Goal: Transaction & Acquisition: Subscribe to service/newsletter

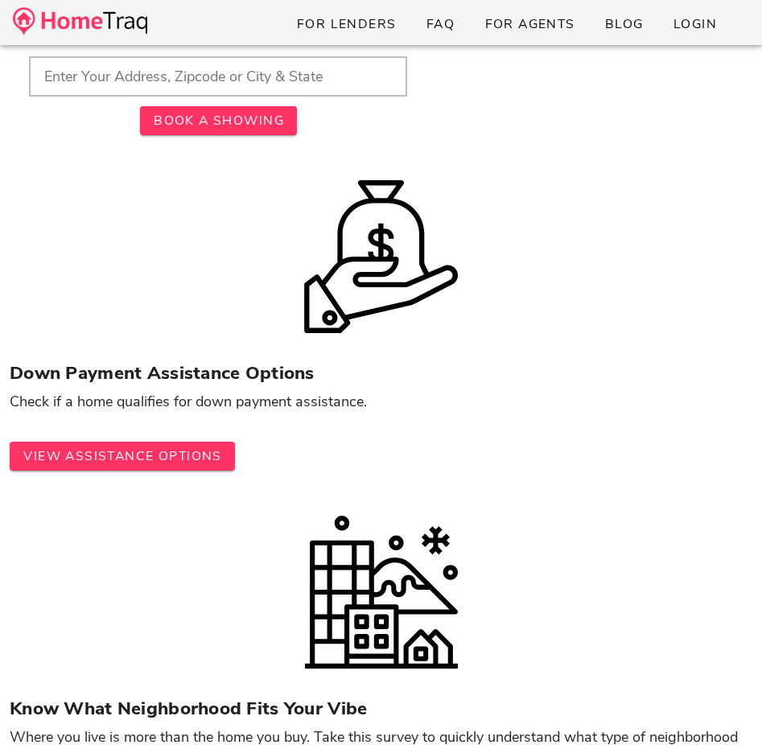
scroll to position [820, 0]
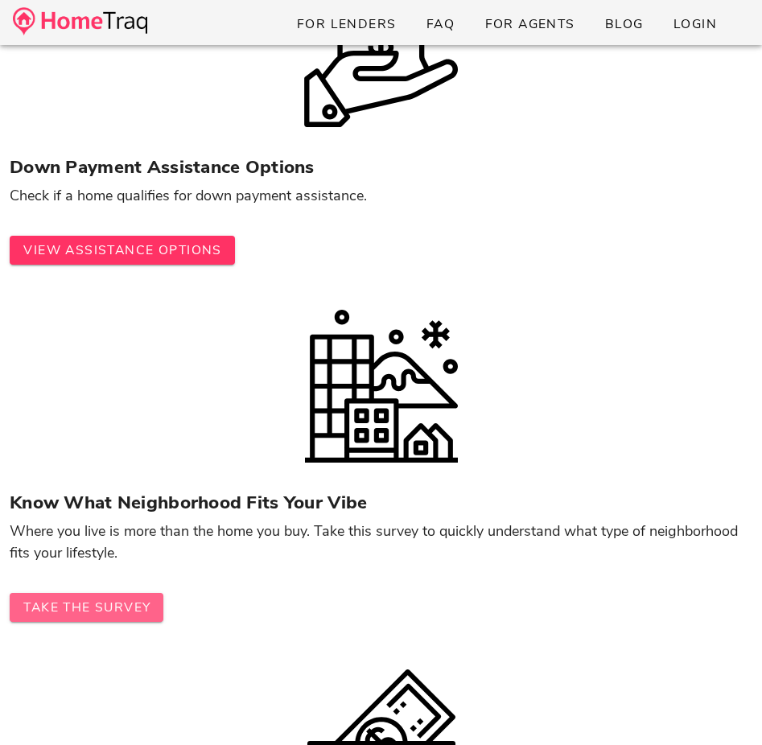
click at [111, 601] on span "Take The Survey" at bounding box center [87, 608] width 128 height 18
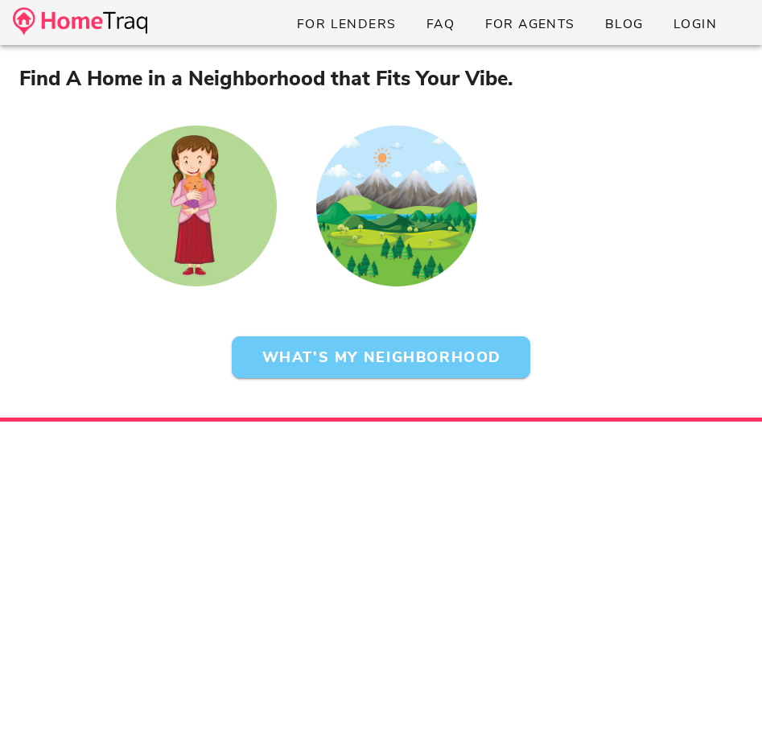
click at [317, 369] on button "What's My Neighborhood" at bounding box center [381, 358] width 299 height 42
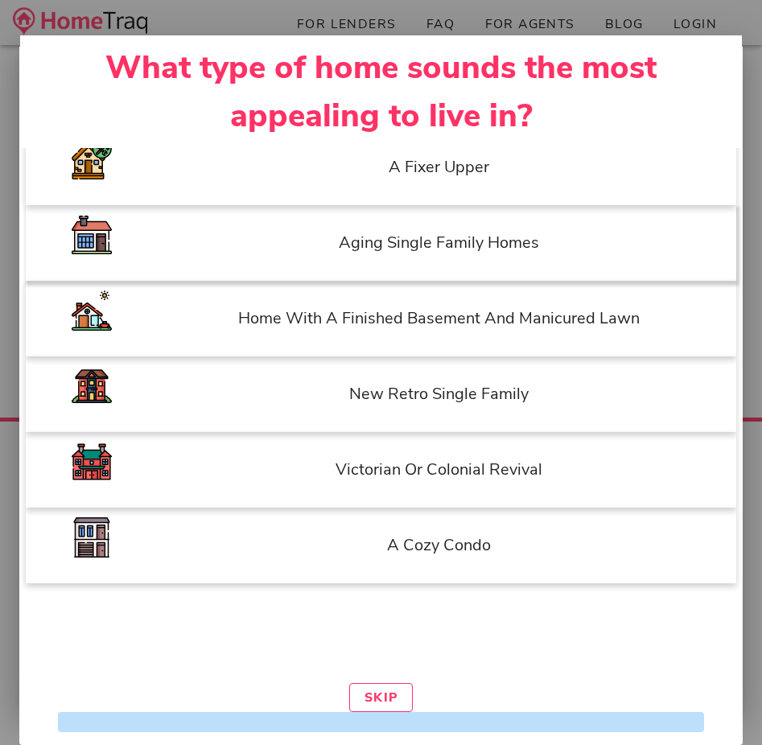
click at [419, 255] on div "Aging Single Family Homes" at bounding box center [439, 242] width 579 height 43
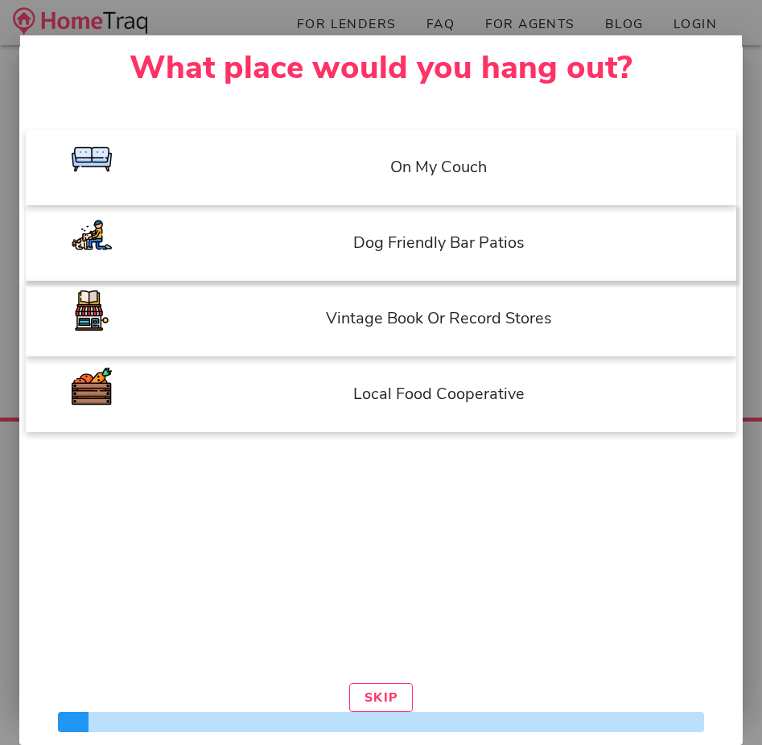
click at [520, 253] on div "dog friendly bar patios" at bounding box center [439, 242] width 579 height 43
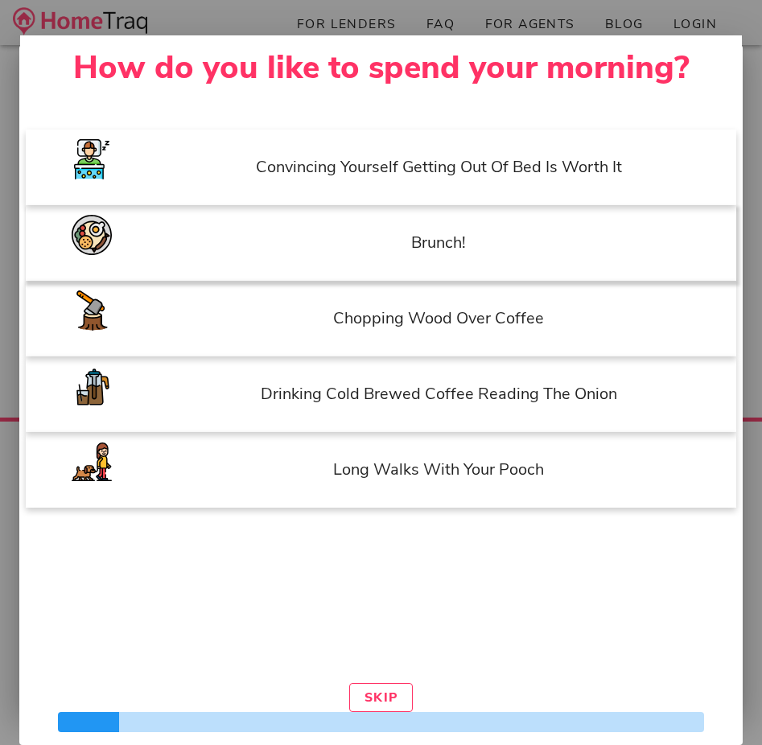
click at [478, 225] on div "brunch!" at bounding box center [439, 242] width 579 height 43
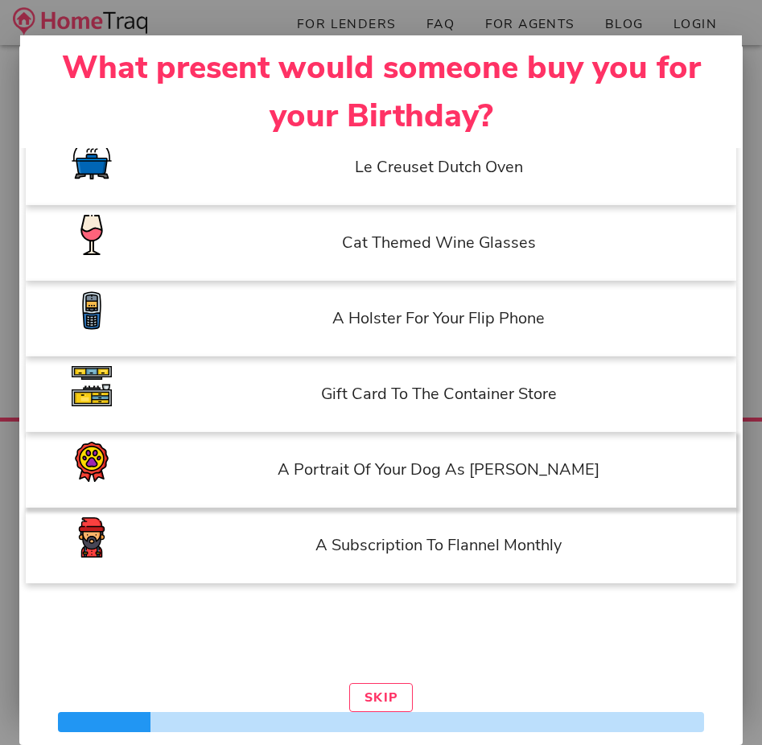
click at [513, 457] on div "A portrait of your dog as napoleon" at bounding box center [439, 469] width 579 height 43
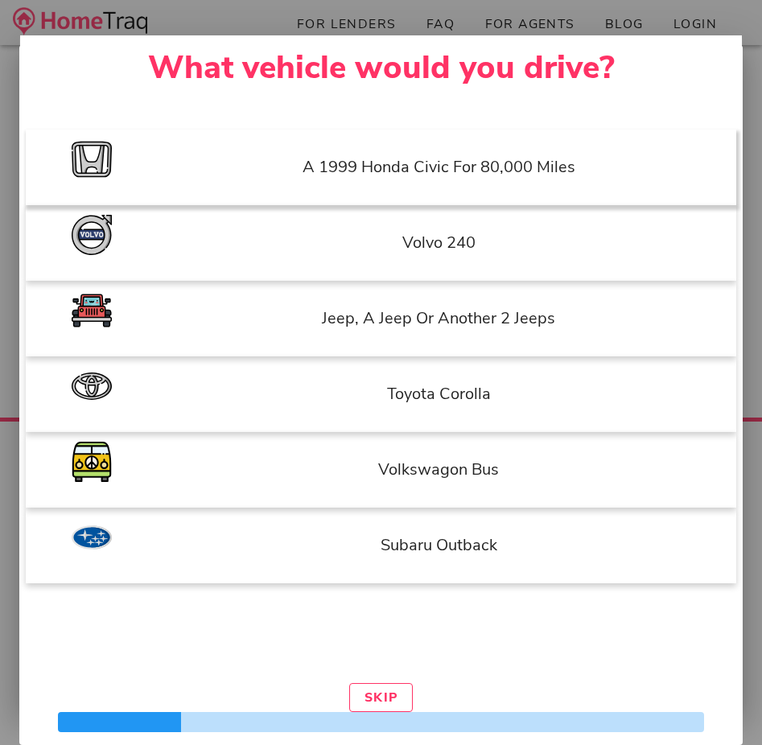
click at [499, 159] on div "a 1999 honda civic for 80,000 miles" at bounding box center [439, 167] width 579 height 43
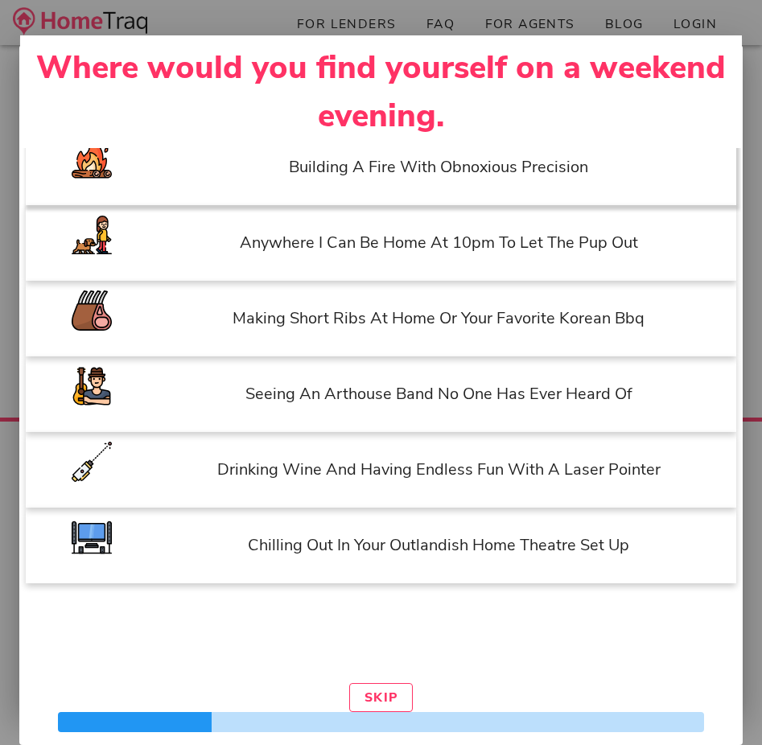
click at [448, 179] on div "building a fire with obnoxious precision" at bounding box center [439, 167] width 579 height 43
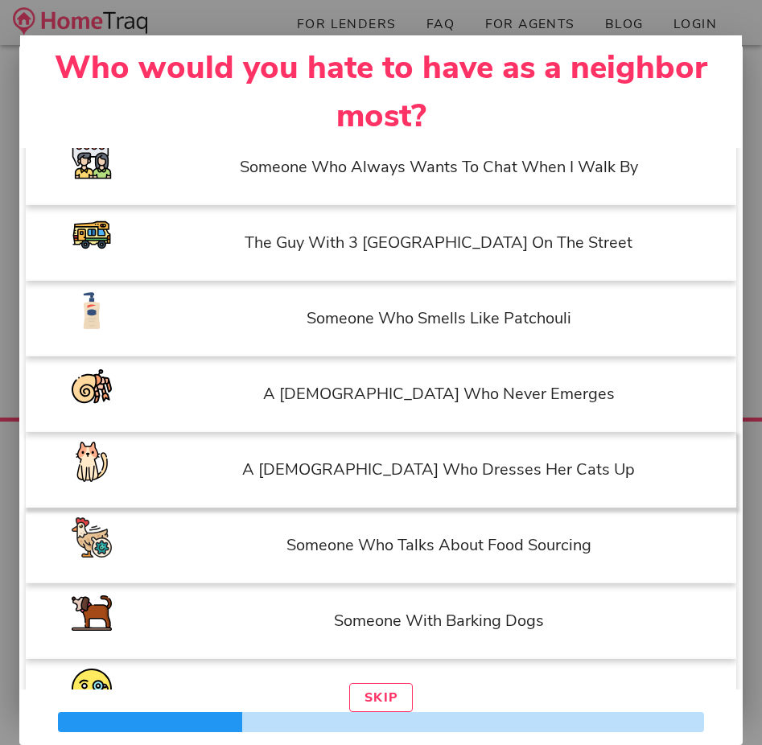
click at [505, 483] on div "a lady who dresses her cats up" at bounding box center [439, 469] width 579 height 43
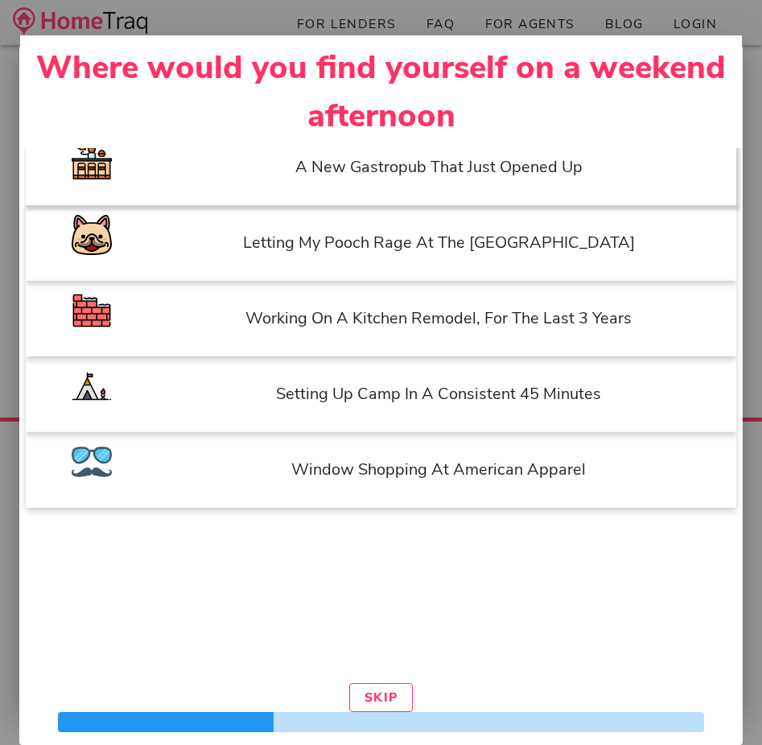
click at [456, 171] on div "a new gastropub that just opened up" at bounding box center [439, 167] width 579 height 43
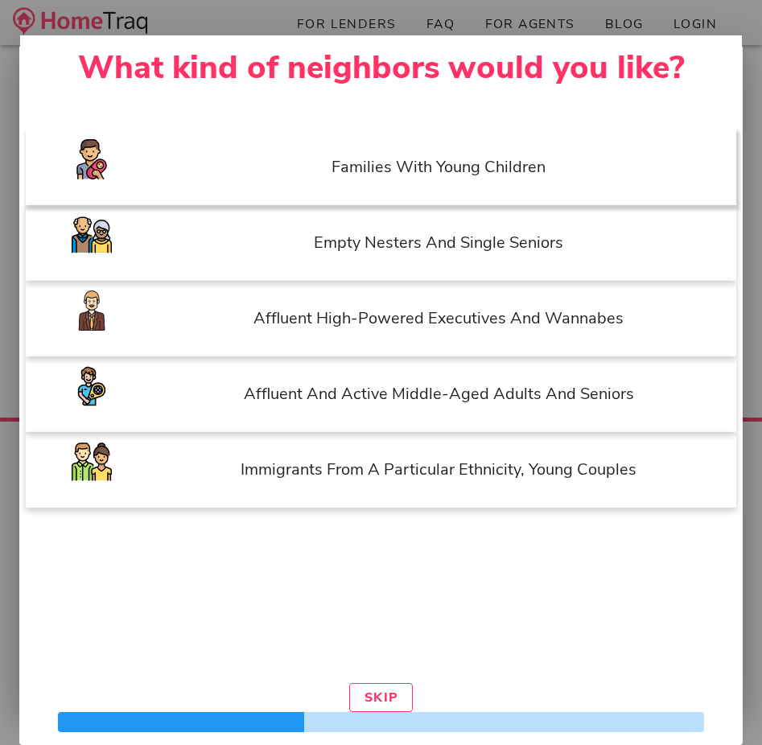
click at [513, 171] on div "Families with young children" at bounding box center [439, 167] width 579 height 43
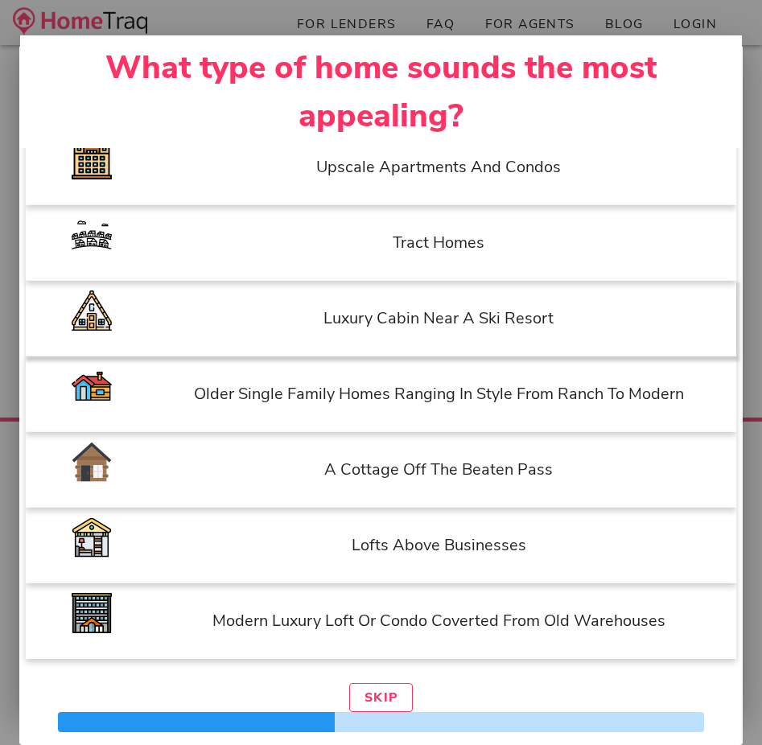
click at [542, 341] on div "luxury cabin near a ski resort" at bounding box center [381, 319] width 711 height 76
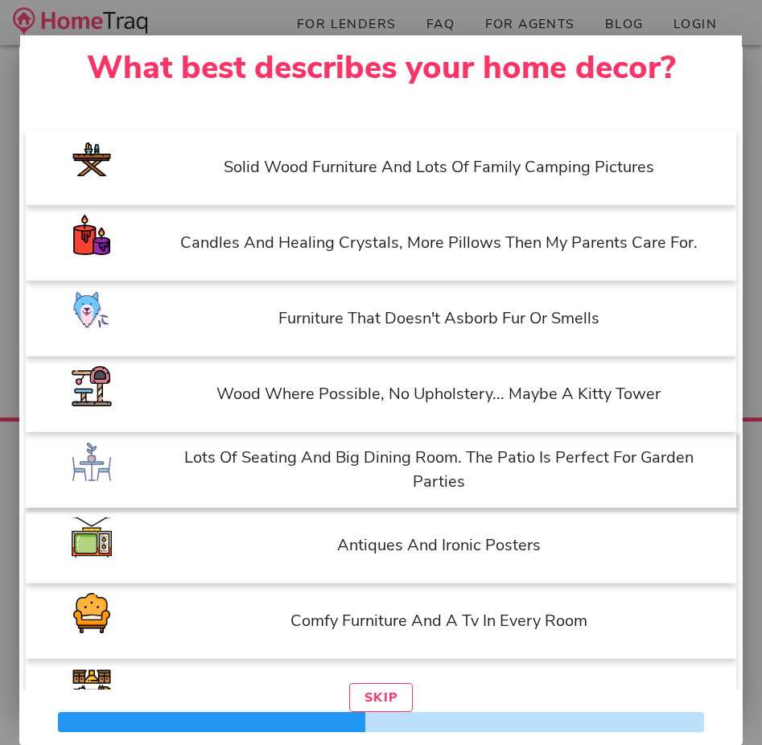
scroll to position [8, 0]
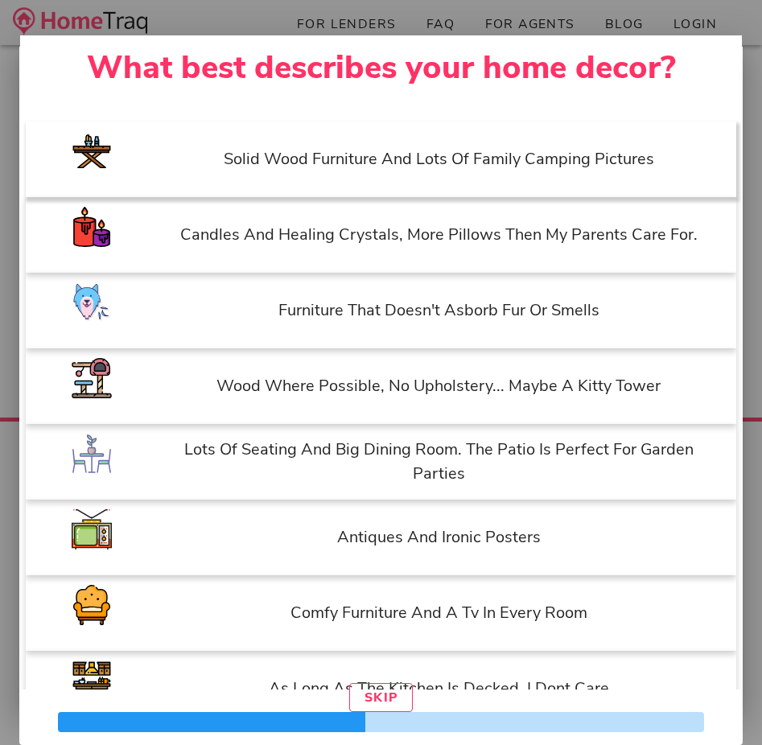
click at [515, 182] on div "solid wood furniture and lots of family camping pictures" at bounding box center [381, 160] width 711 height 76
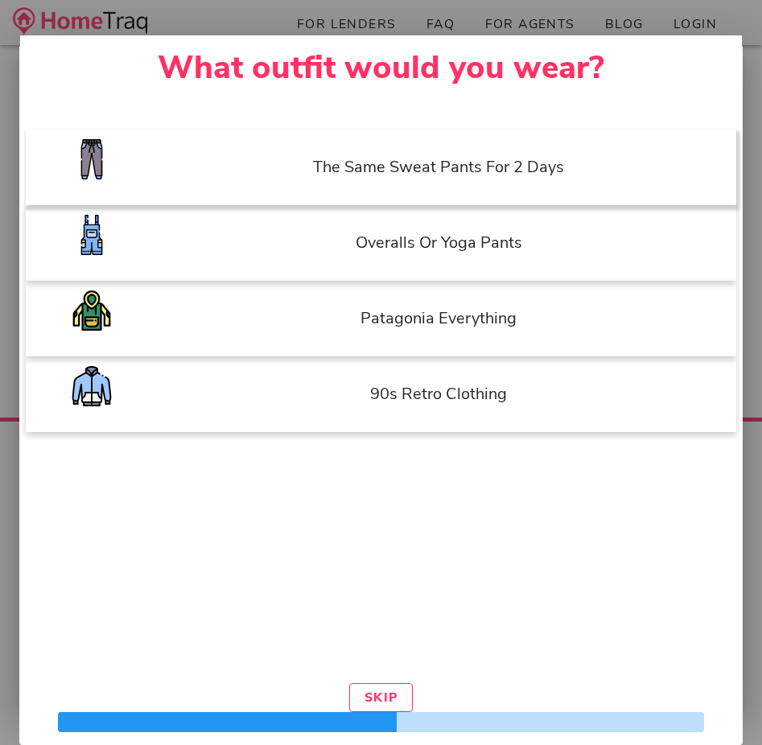
scroll to position [0, 0]
click at [535, 330] on div "Patagonia everything" at bounding box center [439, 318] width 579 height 43
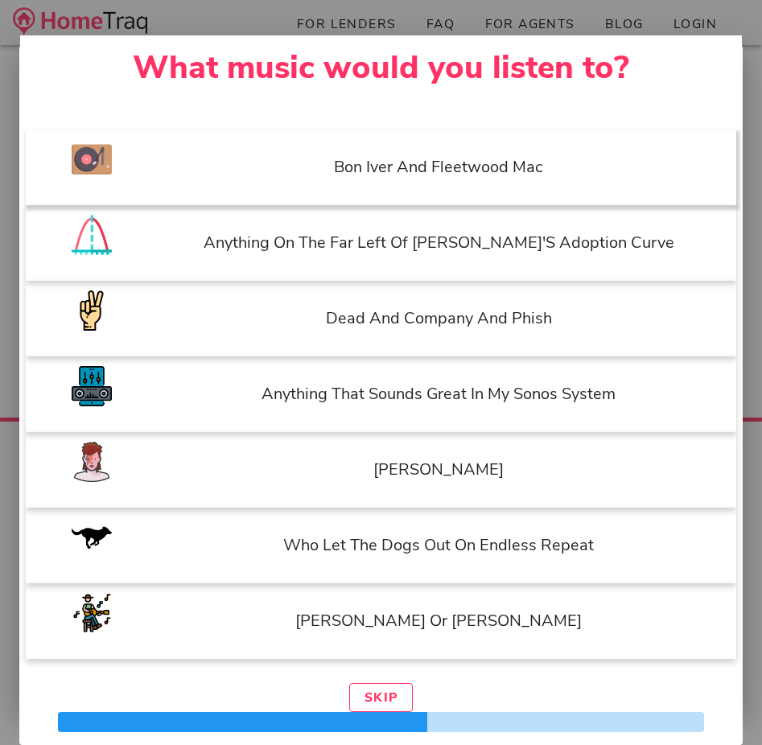
click at [488, 165] on div "Bon Iver and Fleetwood Mac" at bounding box center [439, 167] width 579 height 43
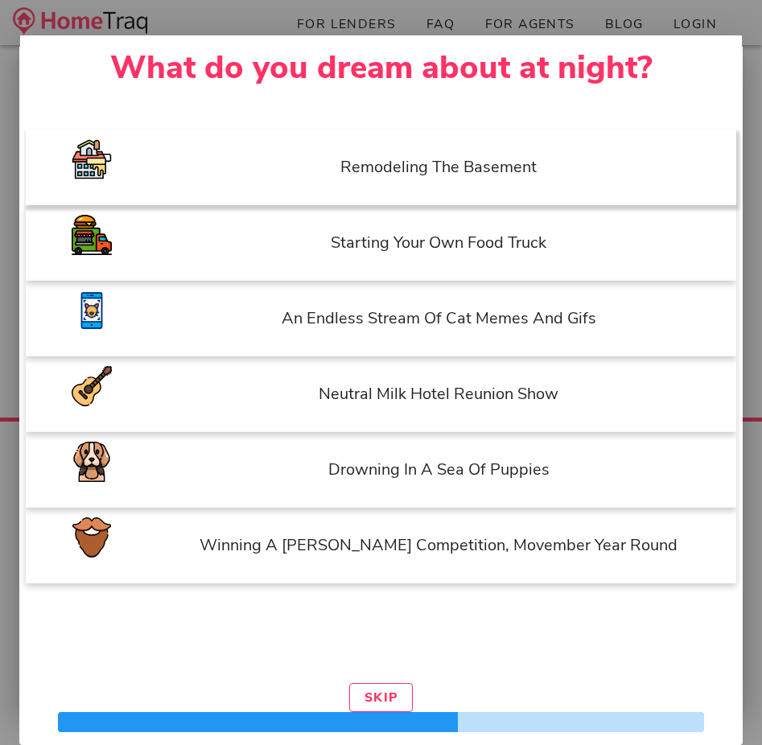
click at [522, 171] on div "remodeling the basement" at bounding box center [439, 167] width 579 height 43
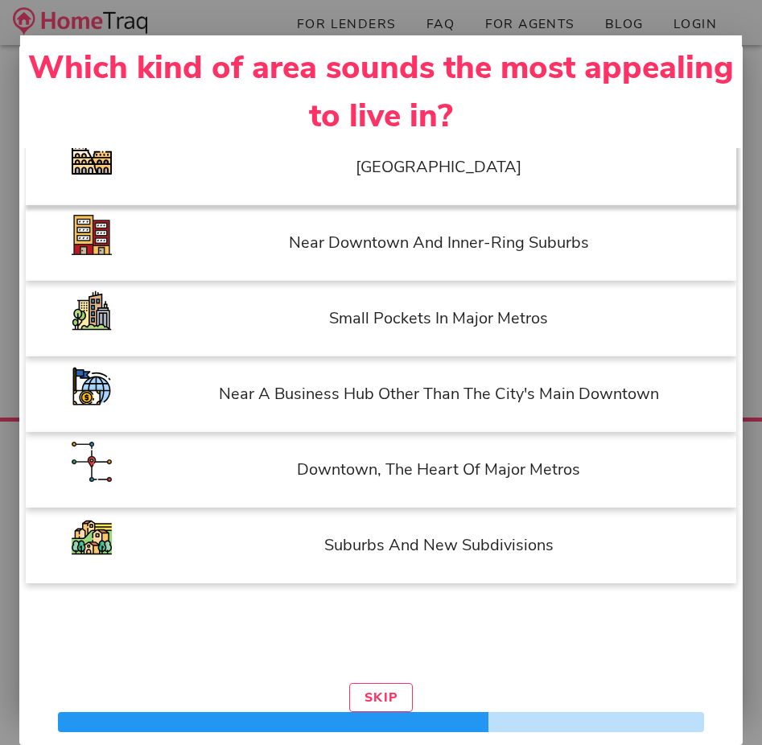
click at [509, 167] on div "Old Town Historic Main Street" at bounding box center [439, 167] width 579 height 43
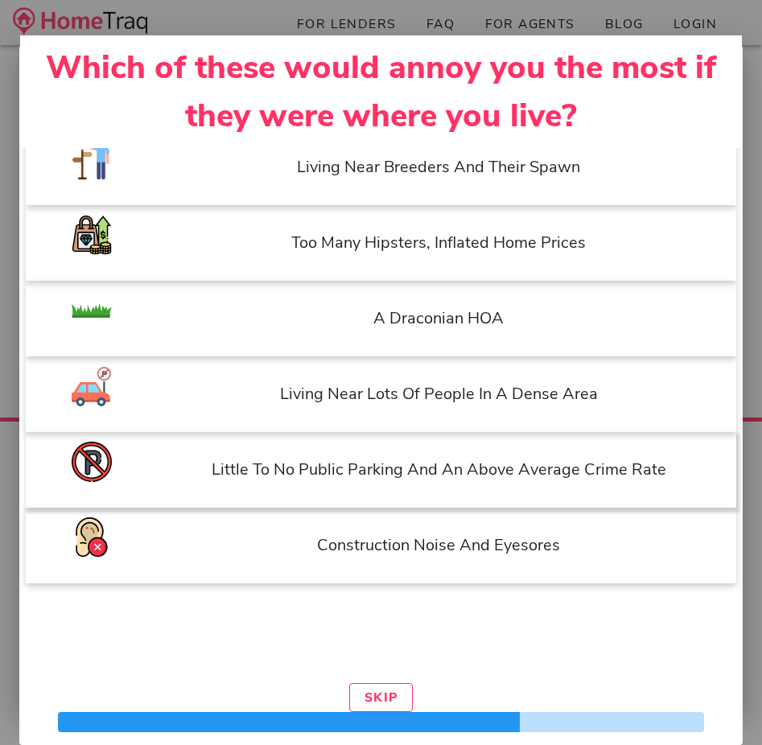
click at [569, 486] on div "Little to no public parking and an above average crime rate" at bounding box center [439, 469] width 579 height 43
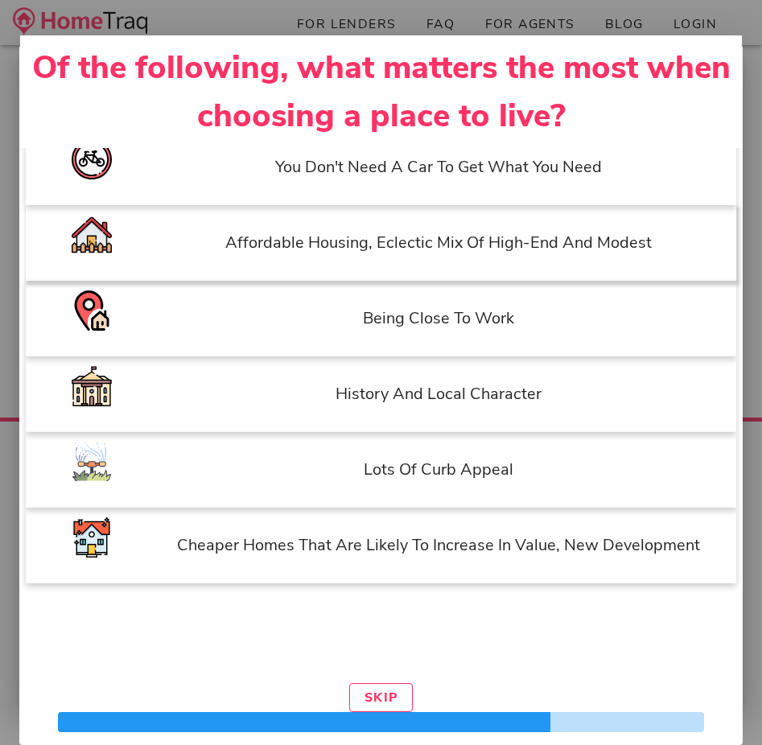
click at [542, 262] on div "Affordable housing, eclectic mix of high-end and modest" at bounding box center [439, 242] width 579 height 43
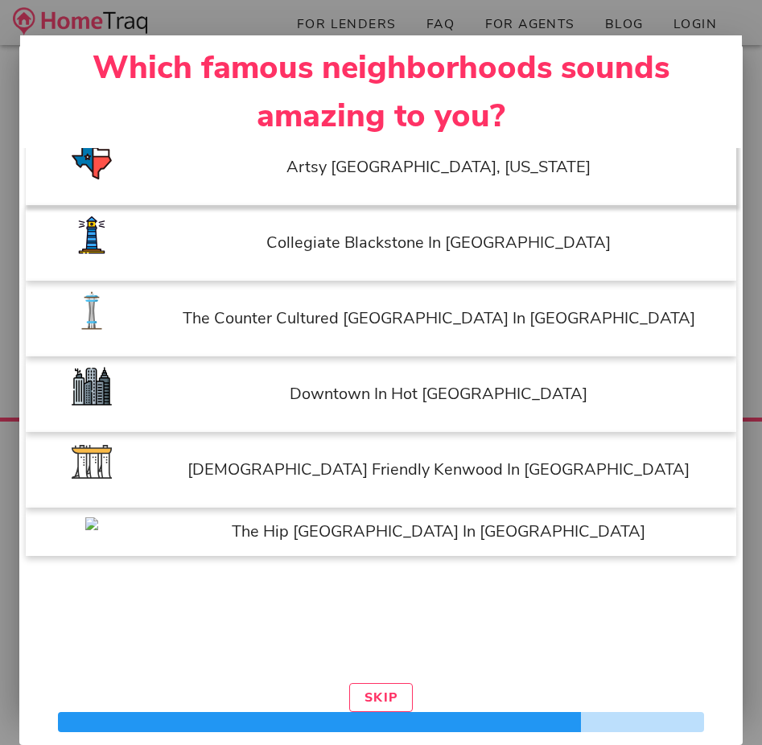
click at [509, 151] on div "Artsy East Austin, Texas" at bounding box center [439, 167] width 579 height 43
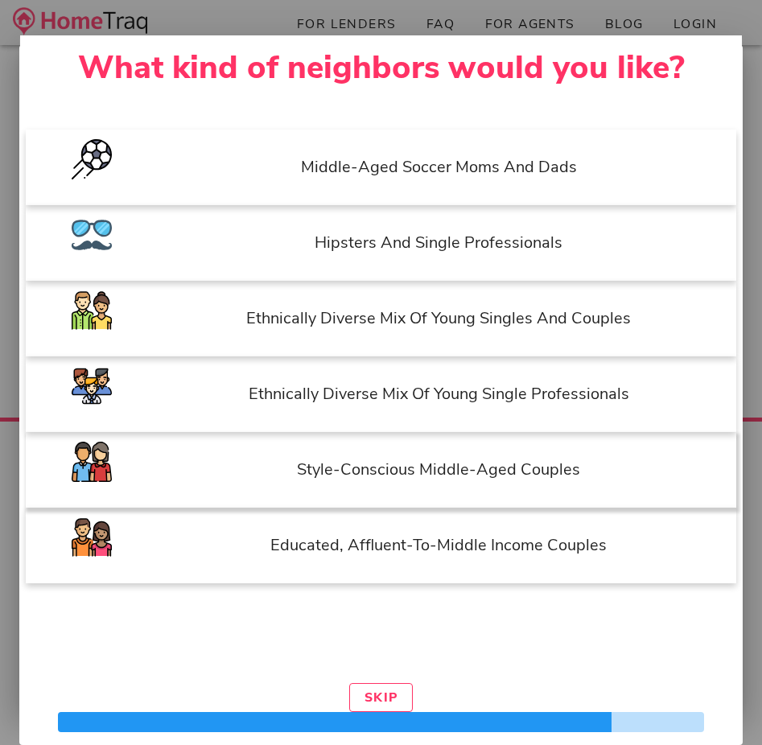
click at [605, 489] on div "Style-conscious middle-aged couples" at bounding box center [439, 469] width 579 height 43
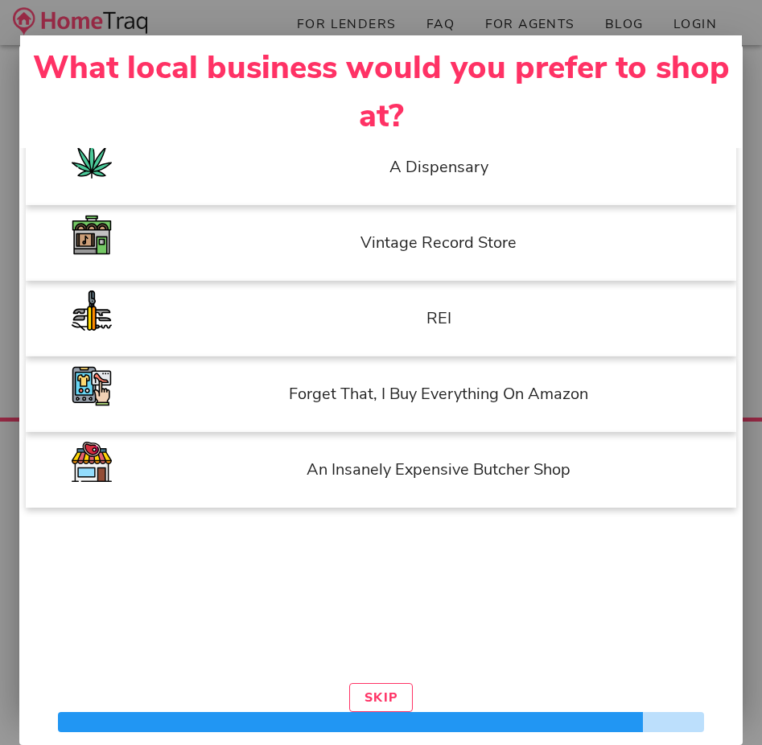
scroll to position [0, 1]
click at [558, 319] on div "REI" at bounding box center [438, 318] width 579 height 43
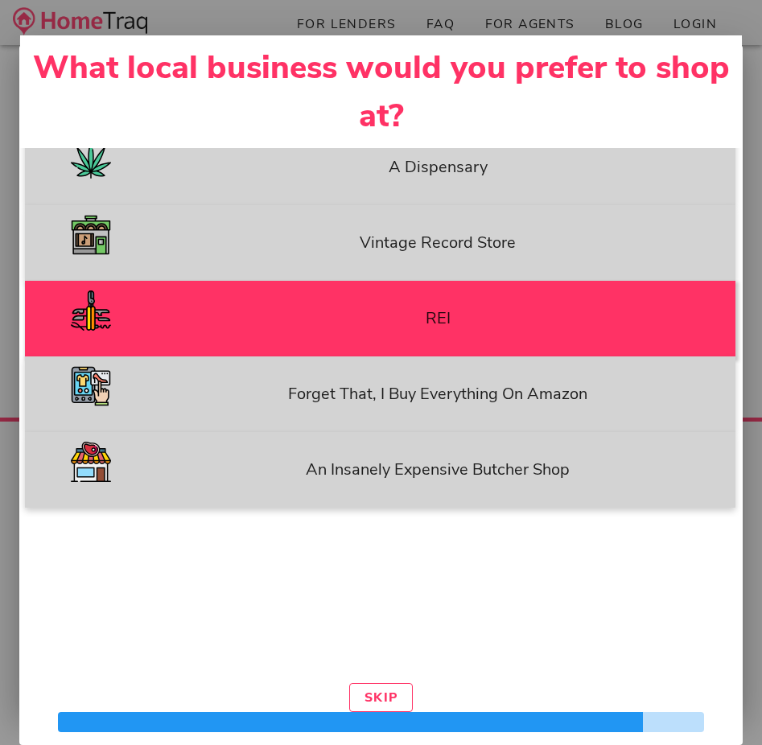
scroll to position [0, 0]
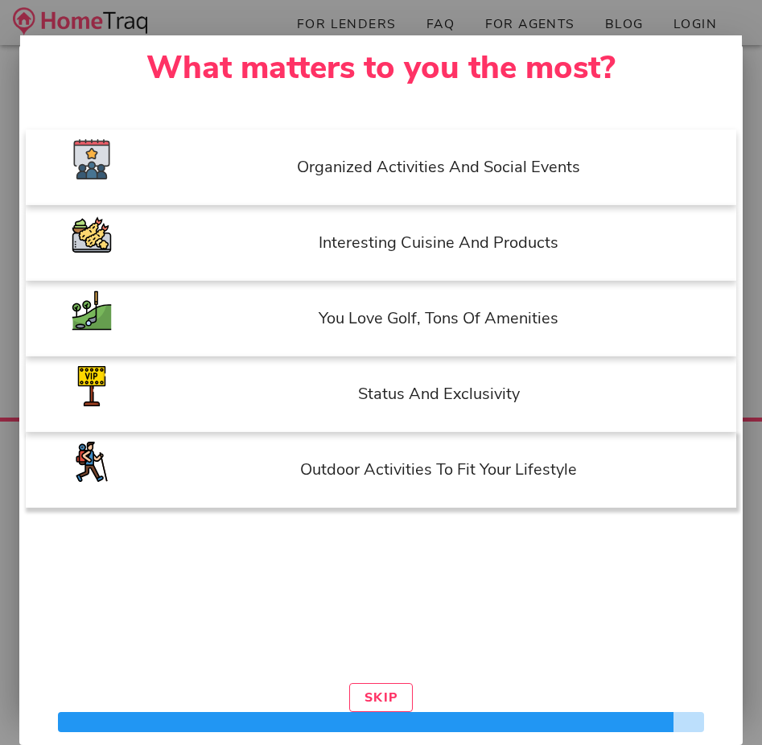
click at [617, 483] on div "Outdoor activities to fit your lifestyle" at bounding box center [439, 469] width 579 height 43
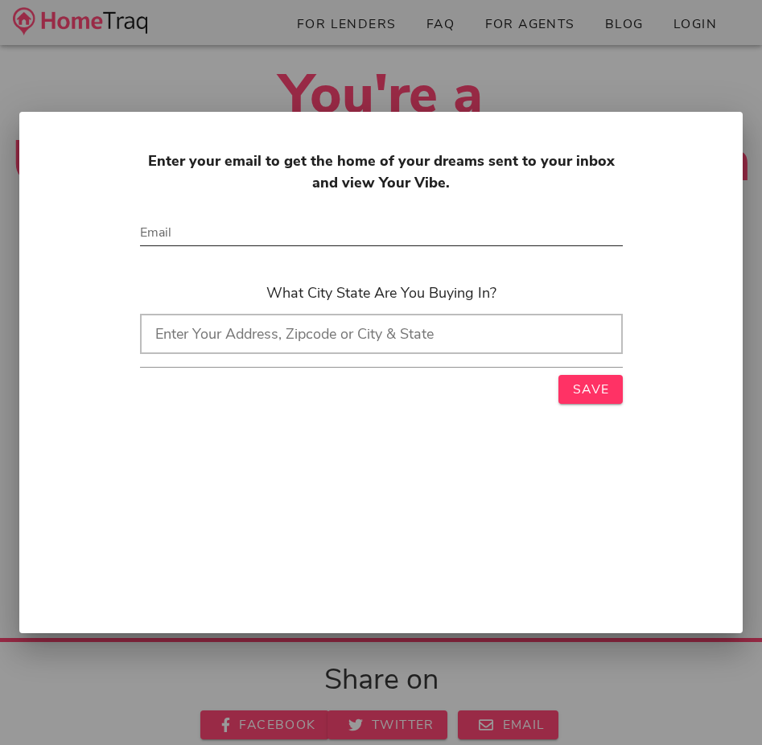
click at [530, 225] on input "Email" at bounding box center [381, 233] width 483 height 26
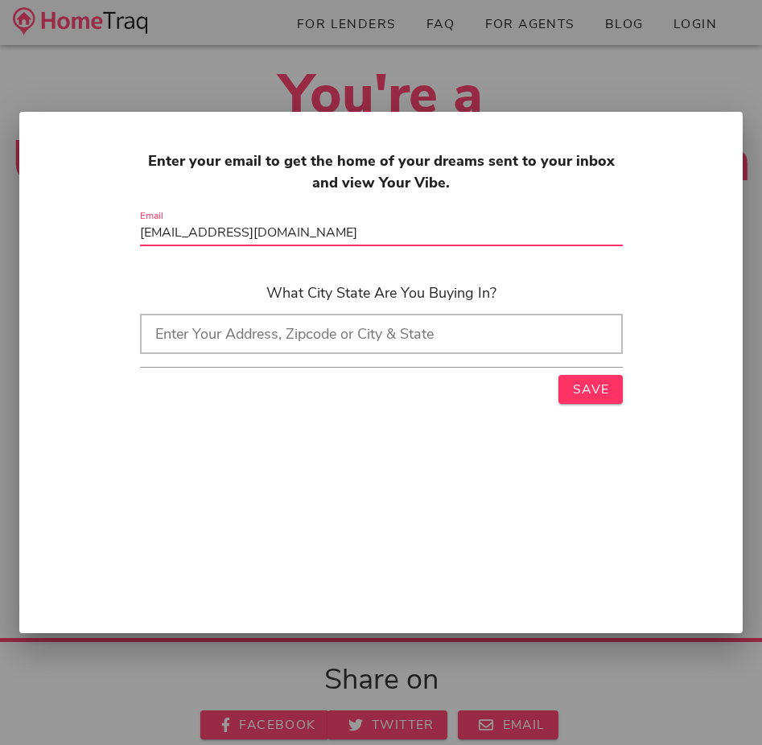
type input "brettlod@yahoo.com"
type input "5"
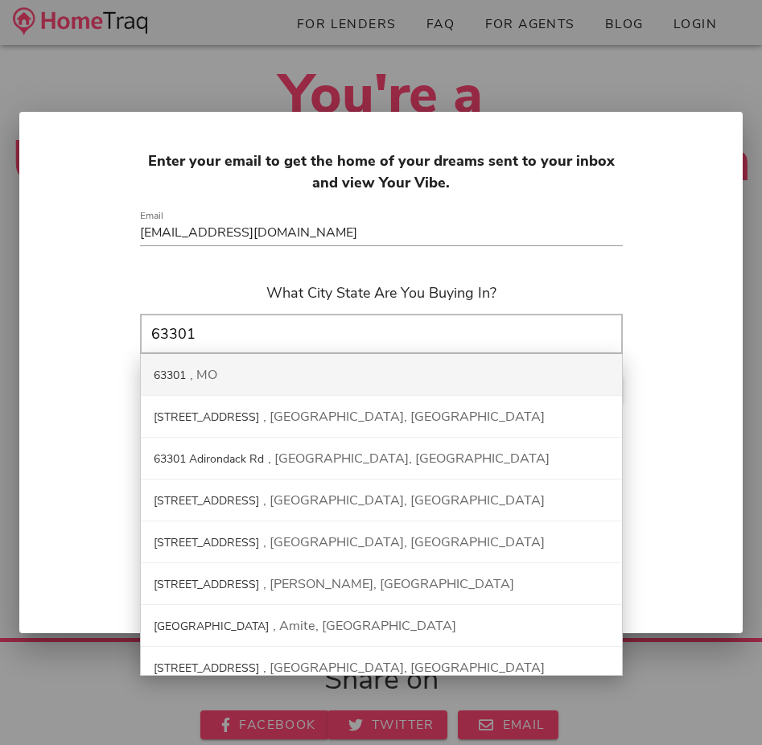
click at [176, 374] on div "63301" at bounding box center [170, 375] width 32 height 15
type input "63301, MO"
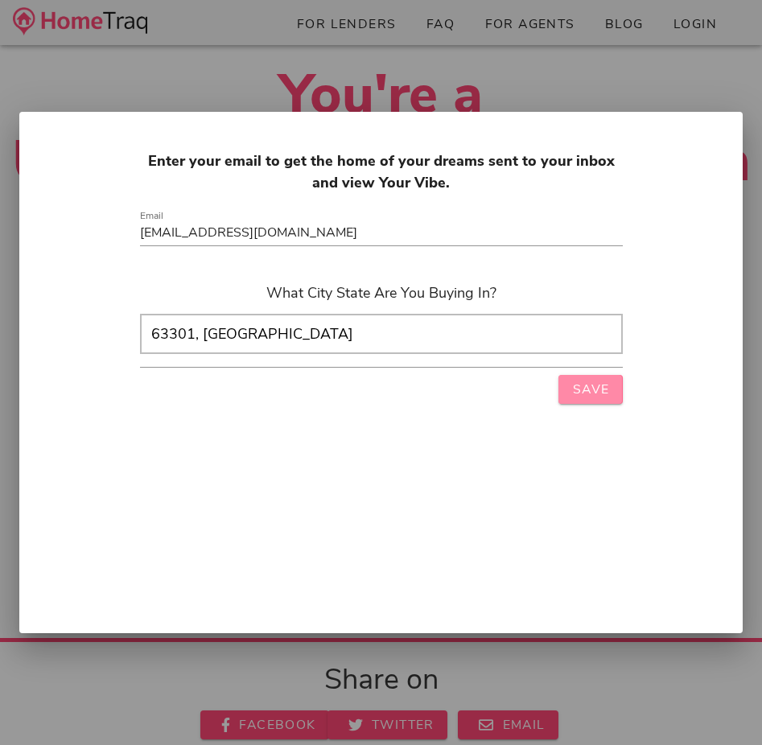
click at [584, 386] on span "Save" at bounding box center [591, 390] width 38 height 18
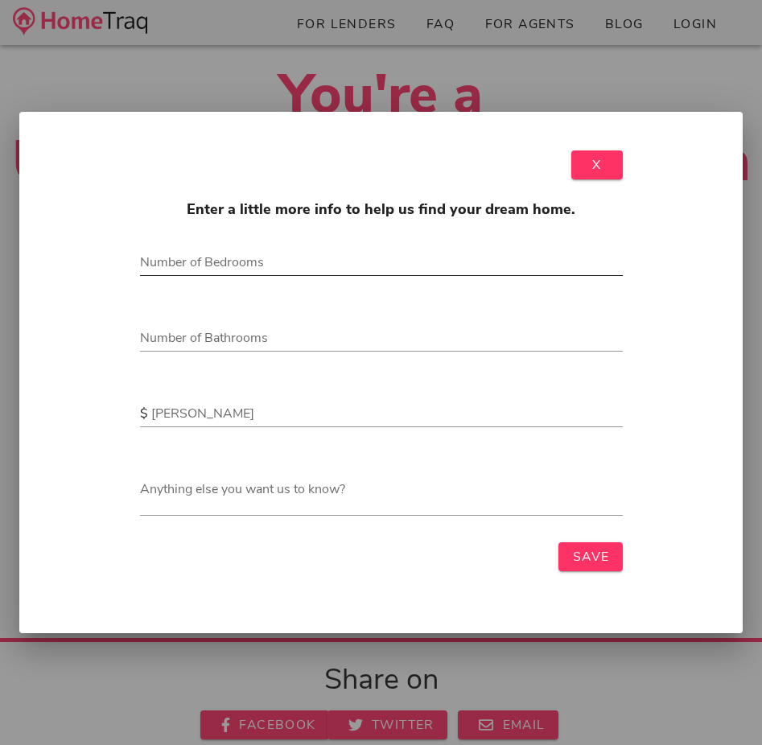
click at [375, 244] on div "Number of Bedrooms" at bounding box center [381, 266] width 483 height 53
click at [368, 262] on input "Number of Bedrooms" at bounding box center [381, 263] width 483 height 26
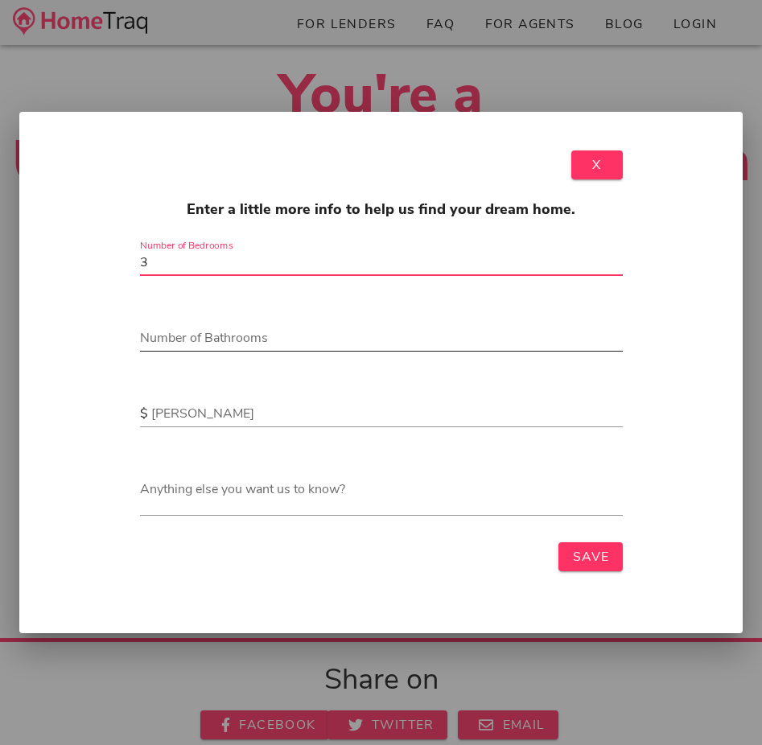
type input "3"
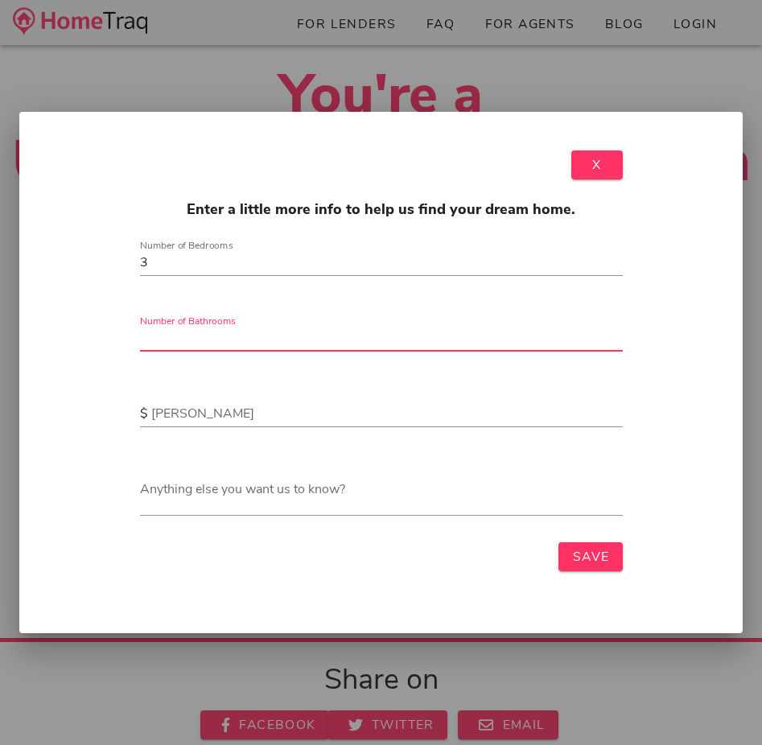
click at [414, 331] on input "Number of Bathrooms" at bounding box center [381, 338] width 483 height 26
type input "2"
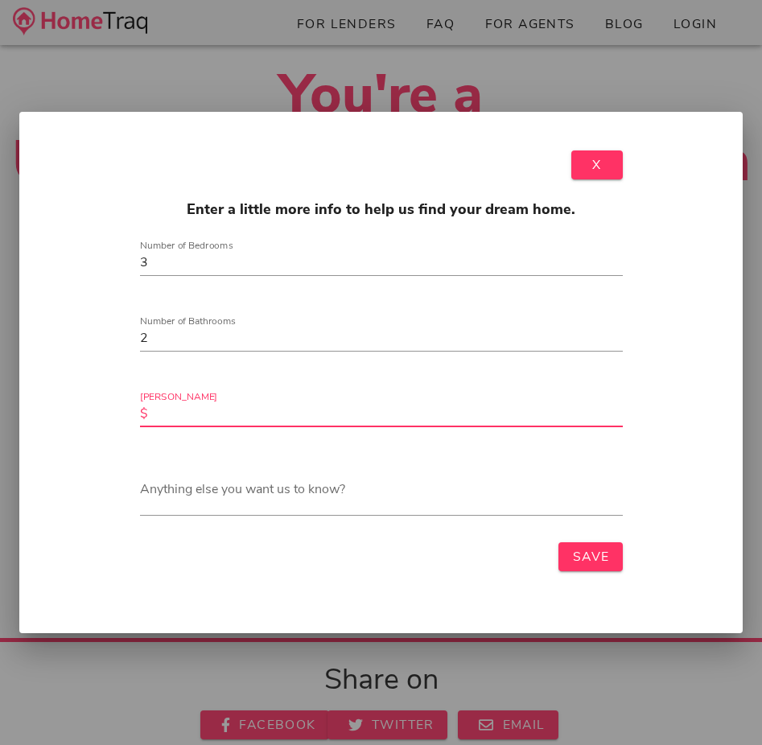
click at [390, 405] on input "Max Price" at bounding box center [387, 414] width 472 height 26
type input "500000"
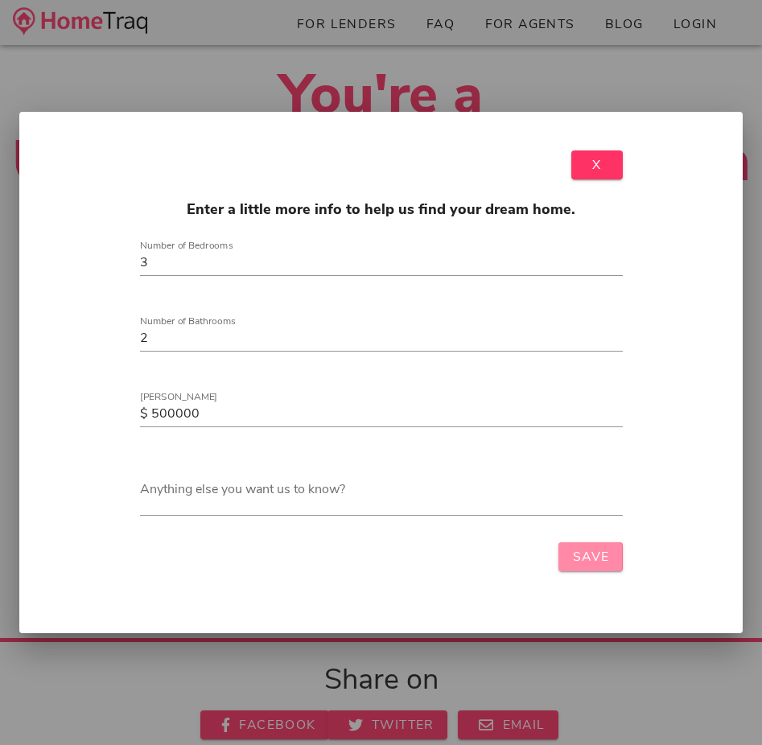
click at [580, 553] on span "Save" at bounding box center [591, 557] width 38 height 18
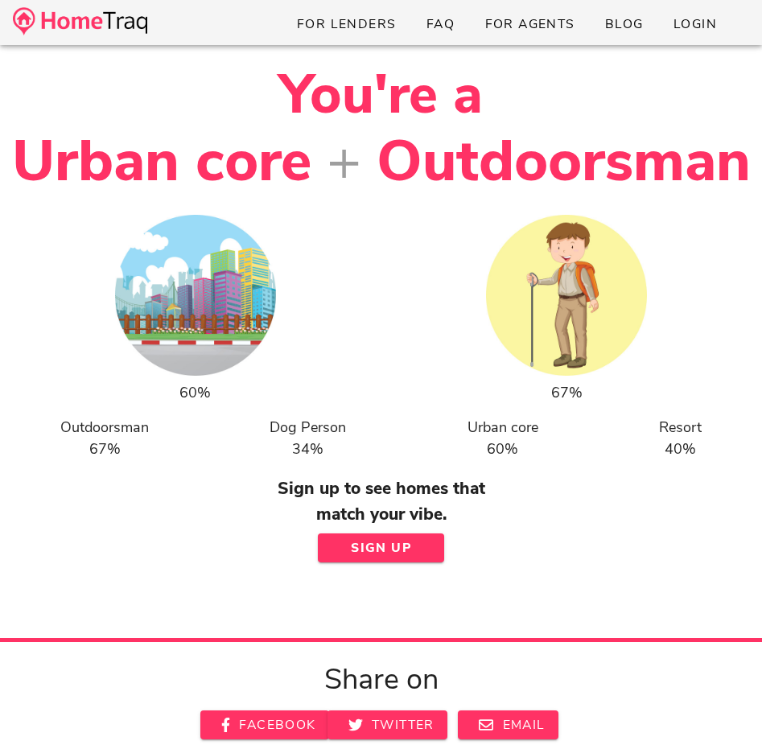
click at [362, 584] on div "You're a Urban core + Outdoorsman 60% 67% Outdoorsman 67% Dog Person 34% Urban …" at bounding box center [381, 389] width 762 height 688
click at [363, 558] on button "Sign Up" at bounding box center [381, 548] width 126 height 29
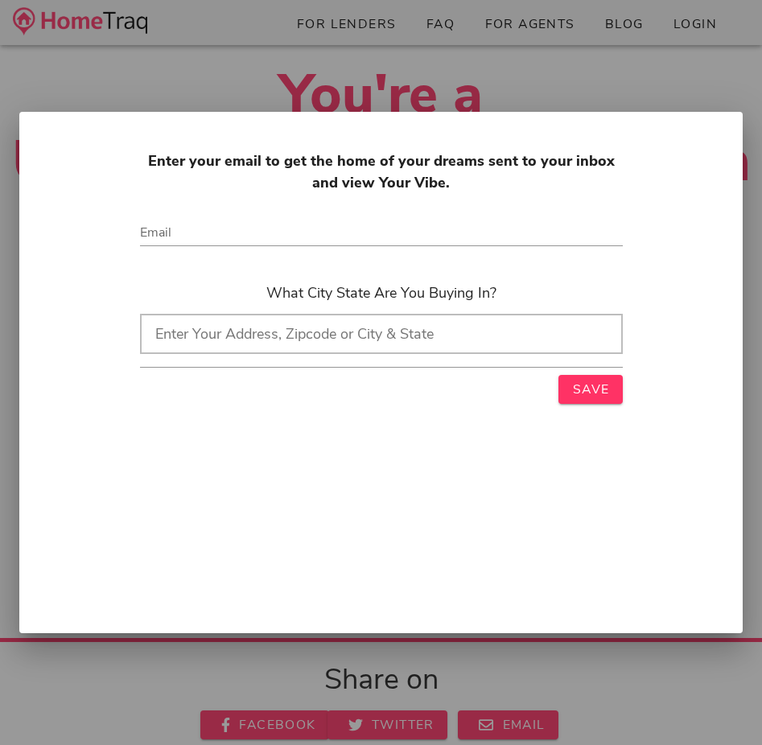
click at [407, 502] on div "Enter your email to get the home of your dreams sent to your inbox and view You…" at bounding box center [381, 373] width 724 height 522
click at [419, 680] on div at bounding box center [381, 372] width 762 height 745
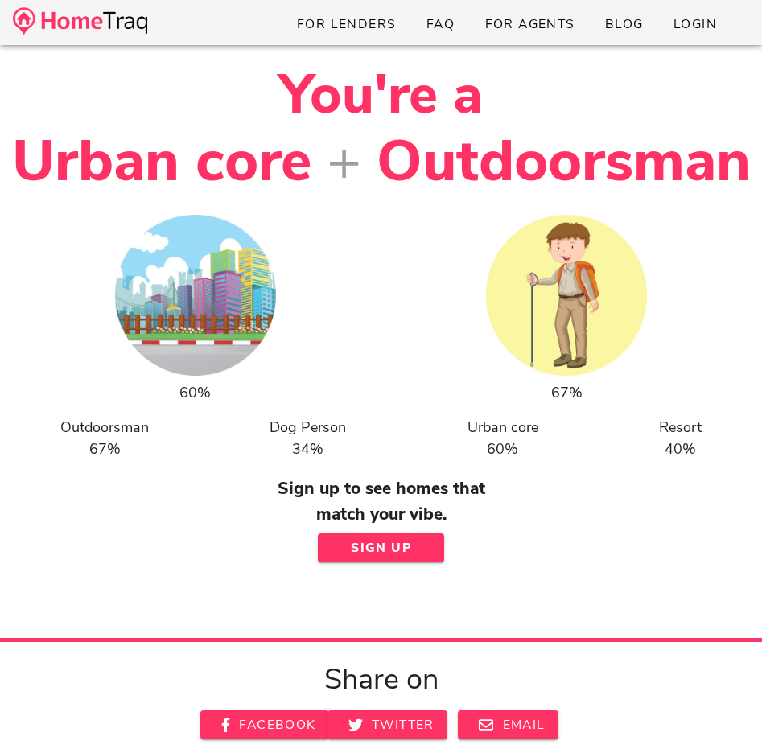
click at [121, 27] on img at bounding box center [80, 21] width 134 height 28
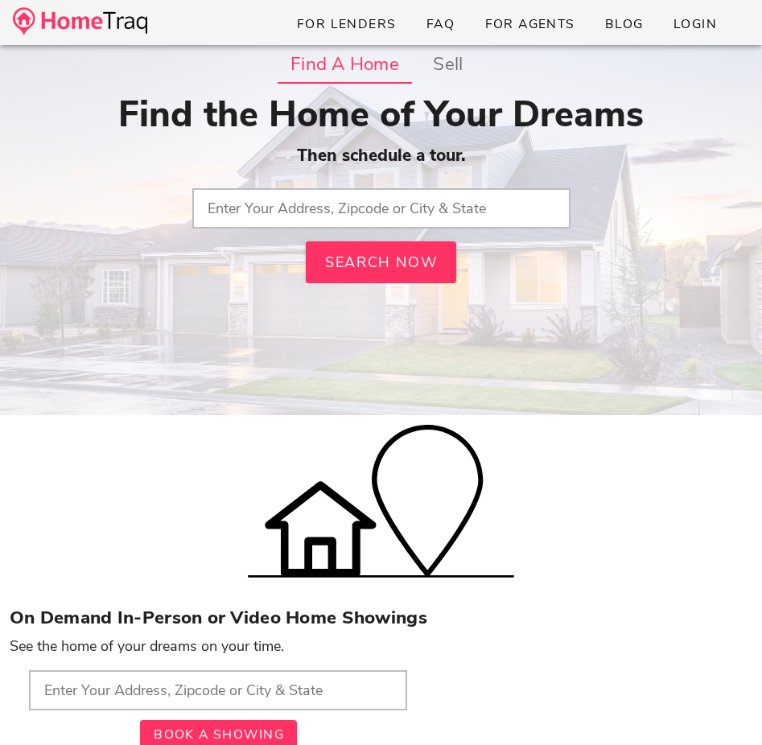
click at [391, 209] on input "text" at bounding box center [381, 208] width 378 height 40
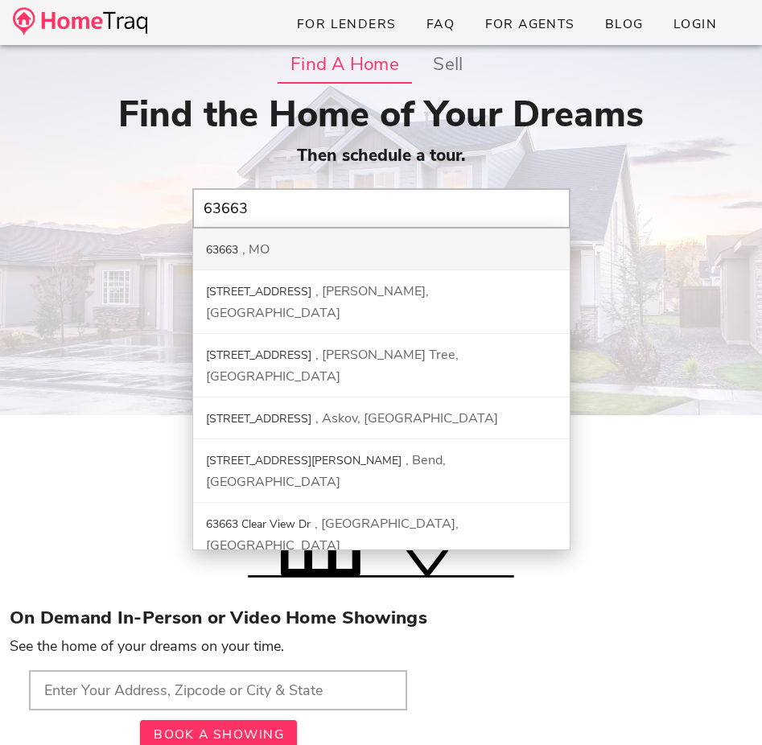
click at [359, 251] on div "63663 MO" at bounding box center [381, 250] width 377 height 42
type input "63663, MO"
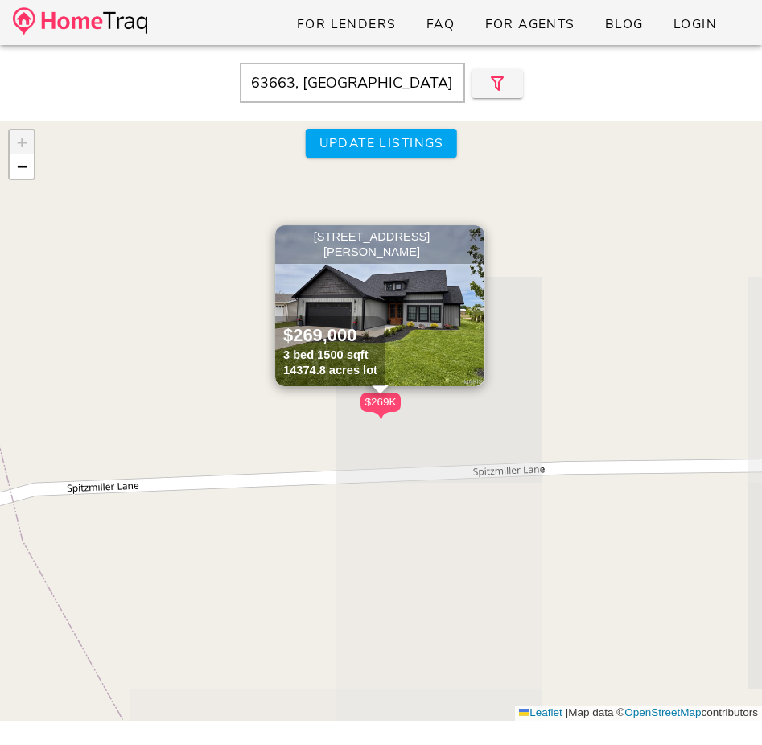
click at [470, 242] on span "×" at bounding box center [474, 238] width 10 height 18
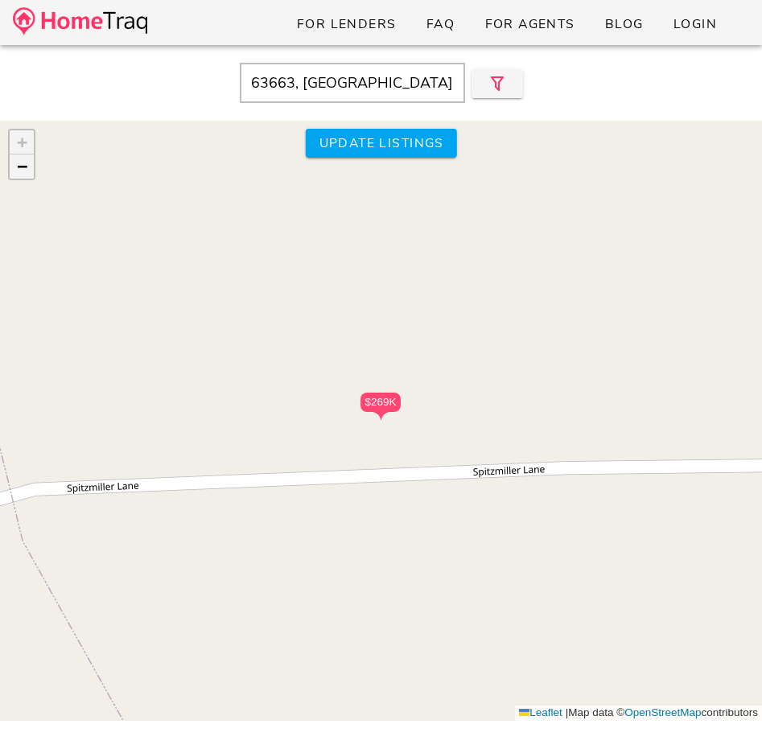
click at [26, 170] on span "−" at bounding box center [22, 166] width 10 height 20
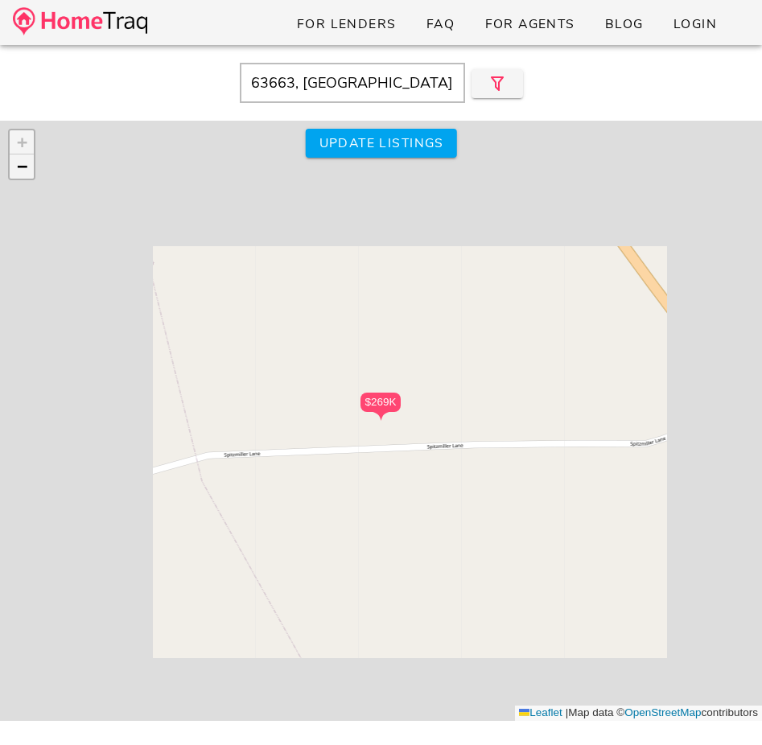
click at [26, 170] on span "−" at bounding box center [22, 166] width 10 height 20
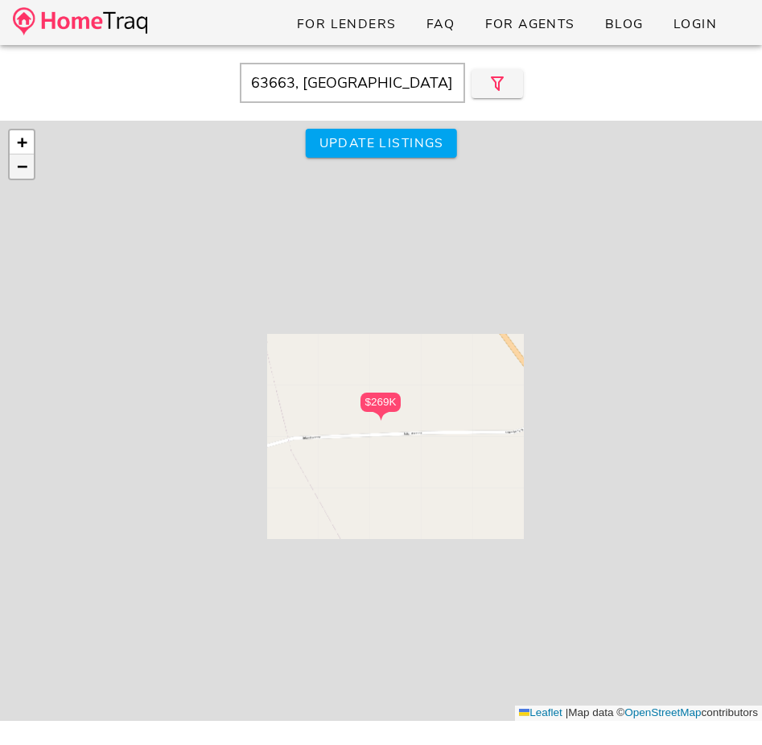
click at [26, 170] on span "−" at bounding box center [22, 166] width 10 height 20
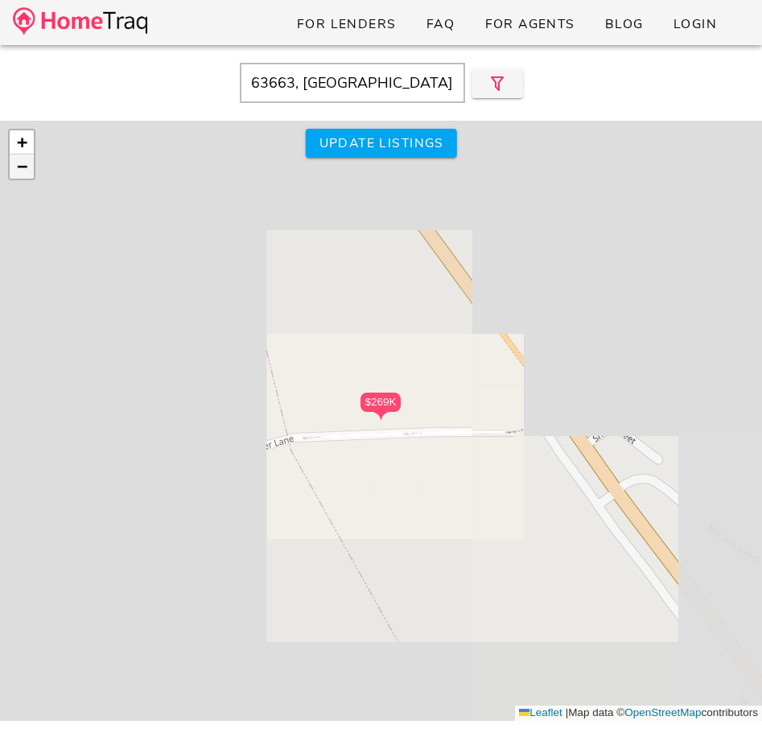
click at [26, 170] on span "−" at bounding box center [22, 166] width 10 height 20
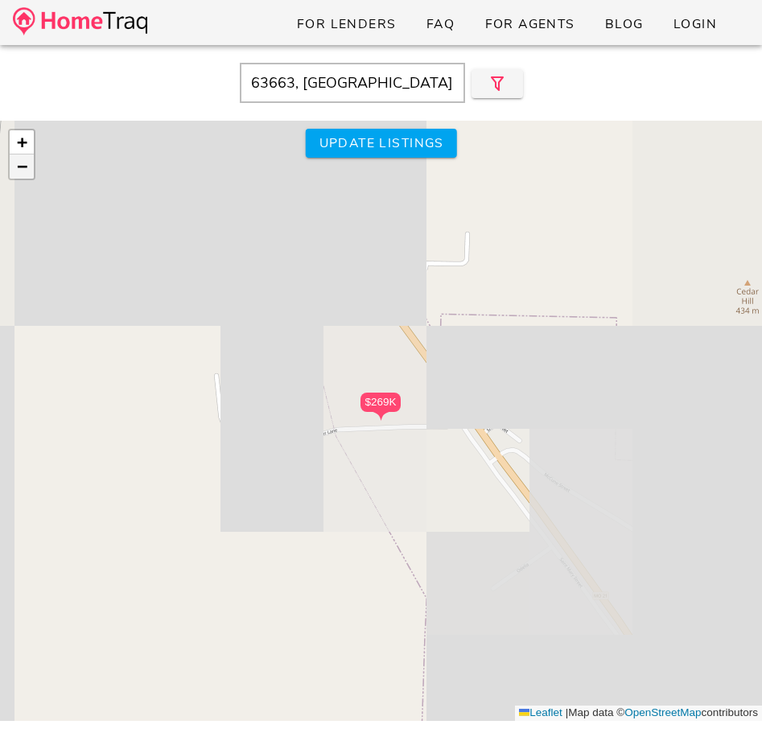
click at [26, 170] on span "−" at bounding box center [22, 166] width 10 height 20
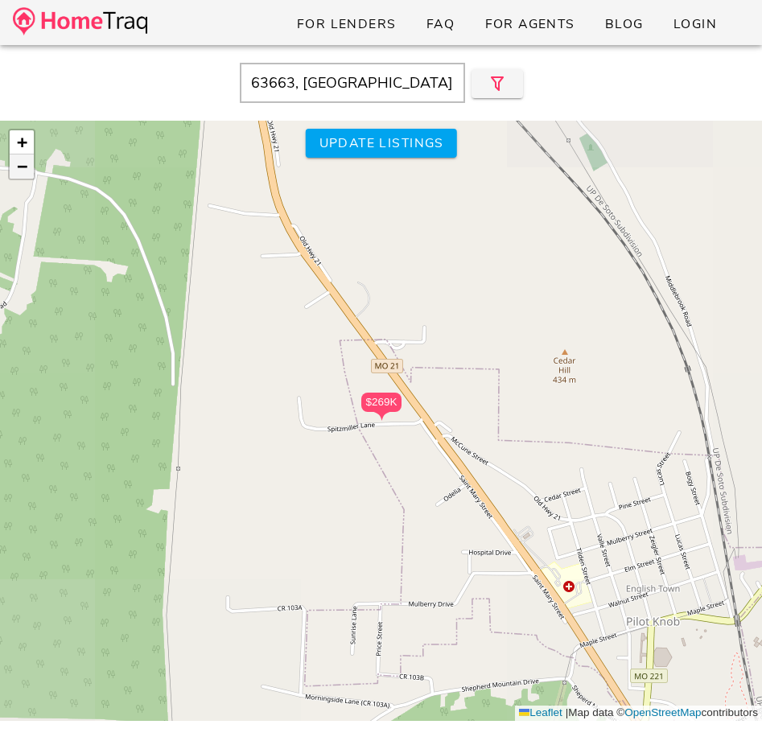
click at [26, 170] on span "−" at bounding box center [22, 166] width 10 height 20
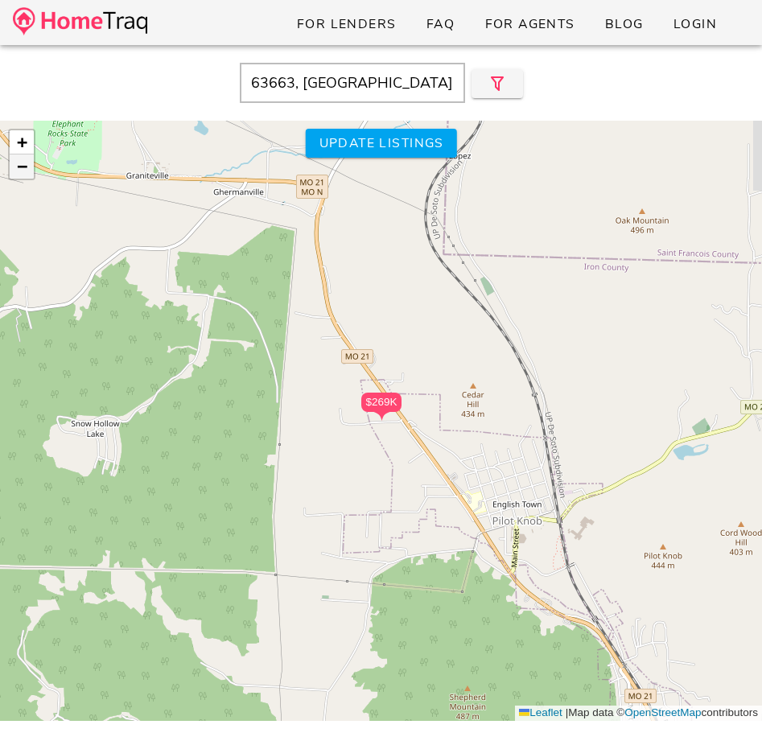
click at [26, 170] on span "−" at bounding box center [22, 166] width 10 height 20
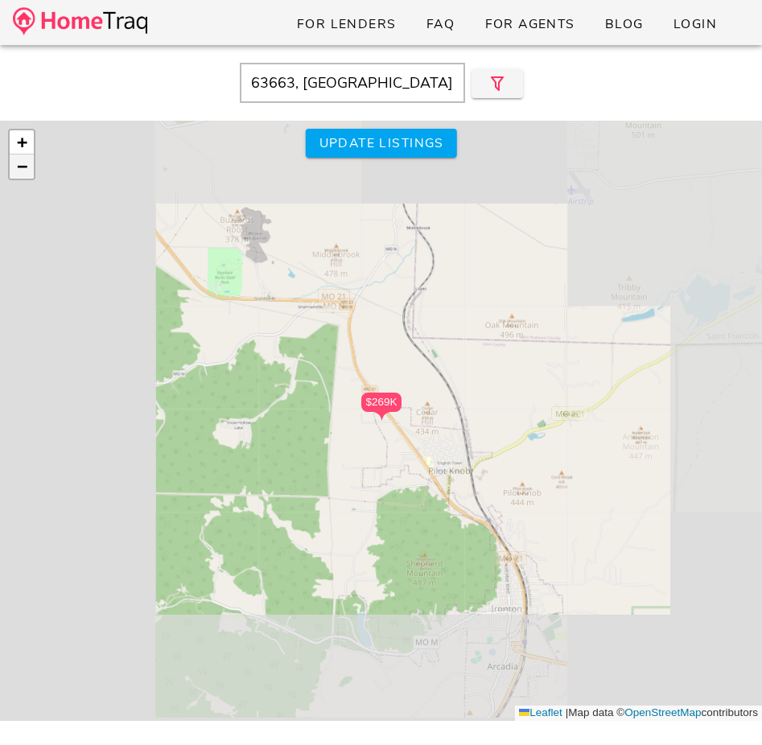
click at [26, 170] on span "−" at bounding box center [22, 166] width 10 height 20
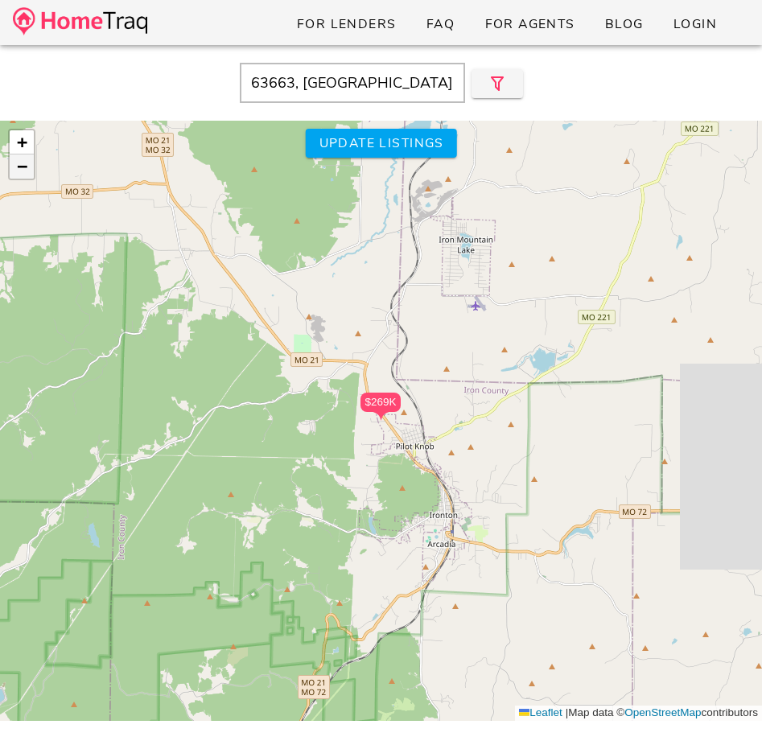
click at [26, 170] on span "−" at bounding box center [22, 166] width 10 height 20
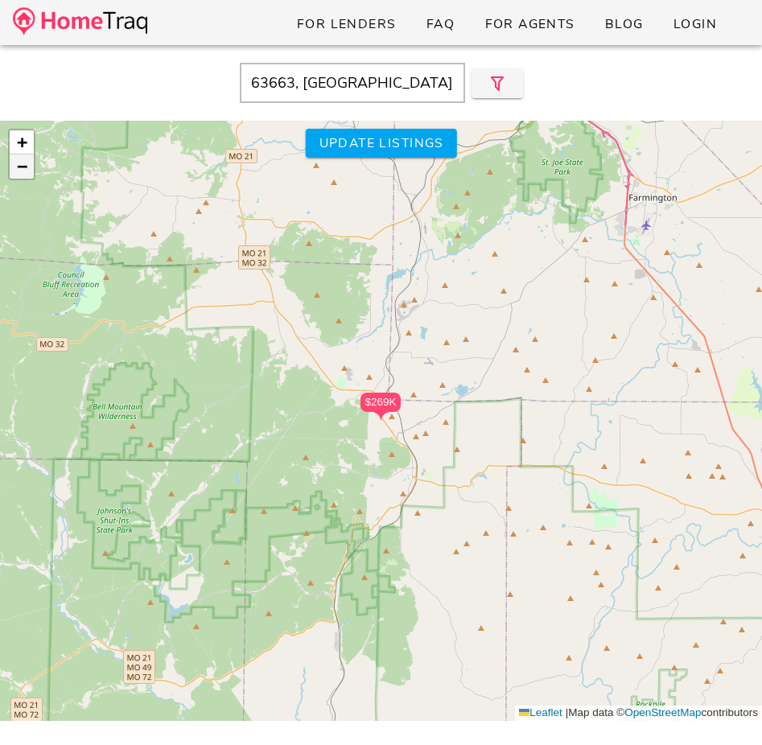
click at [26, 170] on span "−" at bounding box center [22, 166] width 10 height 20
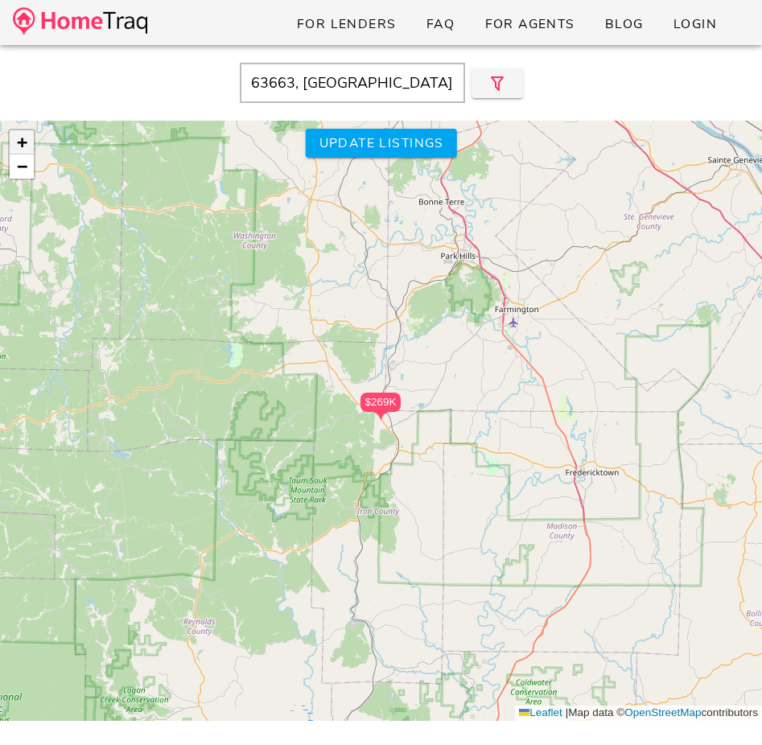
click at [28, 147] on link "+" at bounding box center [22, 142] width 24 height 24
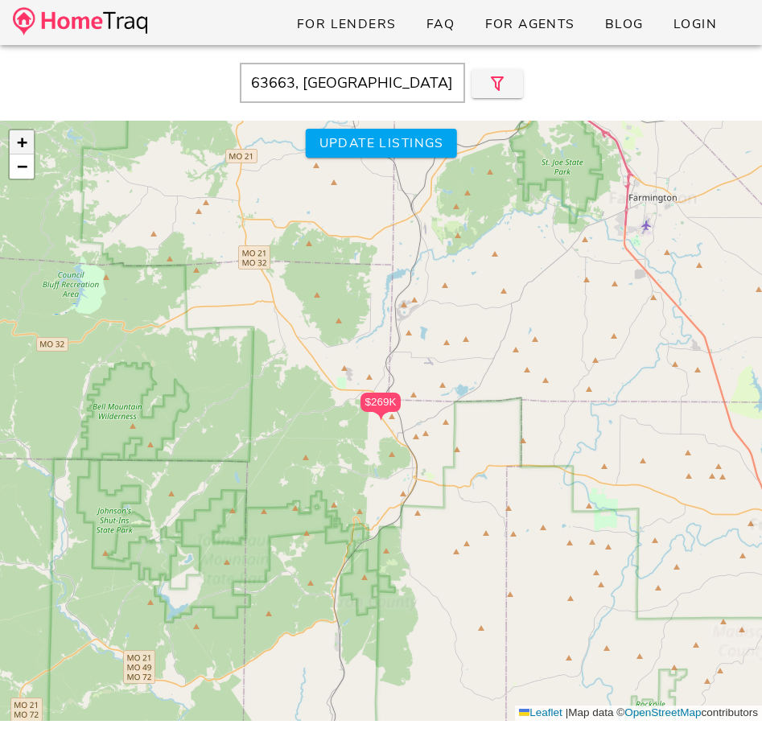
click at [28, 147] on link "+" at bounding box center [22, 142] width 24 height 24
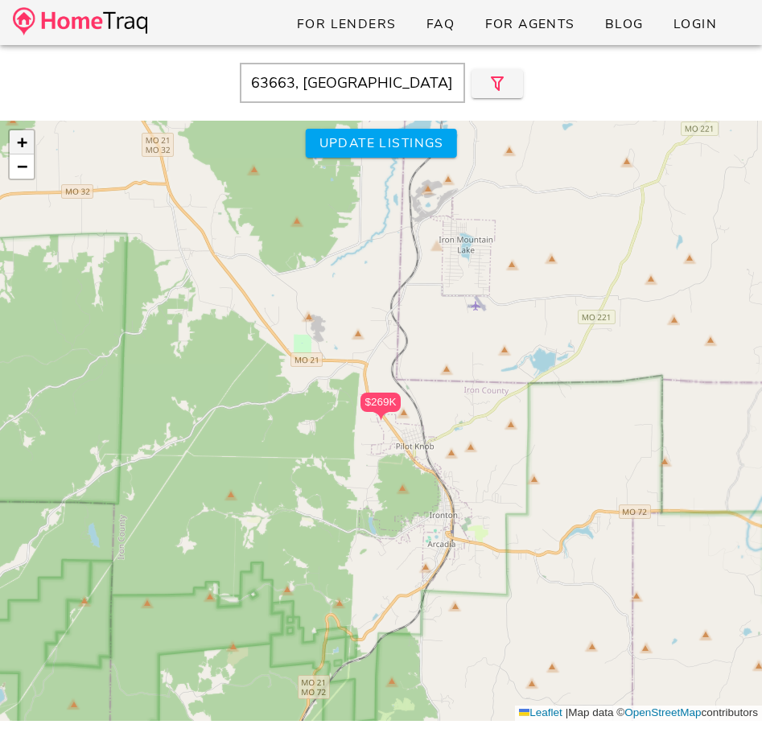
click at [28, 147] on link "+" at bounding box center [22, 142] width 24 height 24
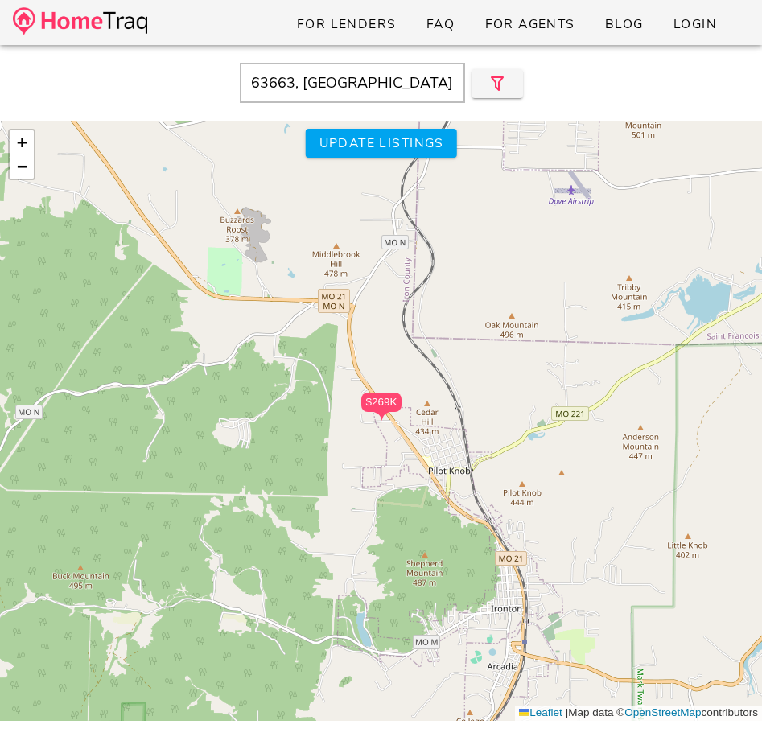
click at [341, 81] on input "63663, [GEOGRAPHIC_DATA]" at bounding box center [352, 83] width 225 height 40
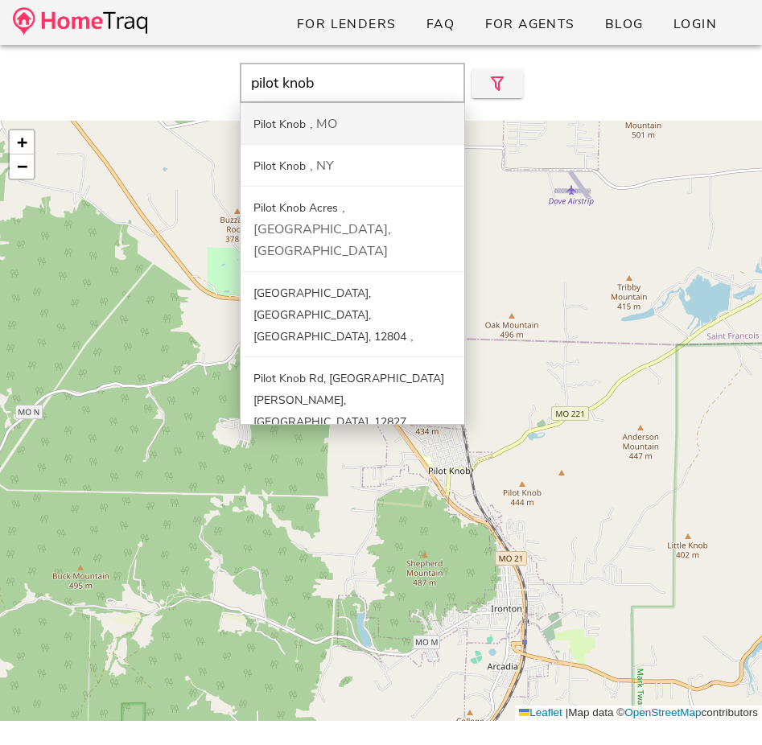
click at [327, 126] on div "MO" at bounding box center [323, 124] width 27 height 18
type input "Pilot Knob, MO"
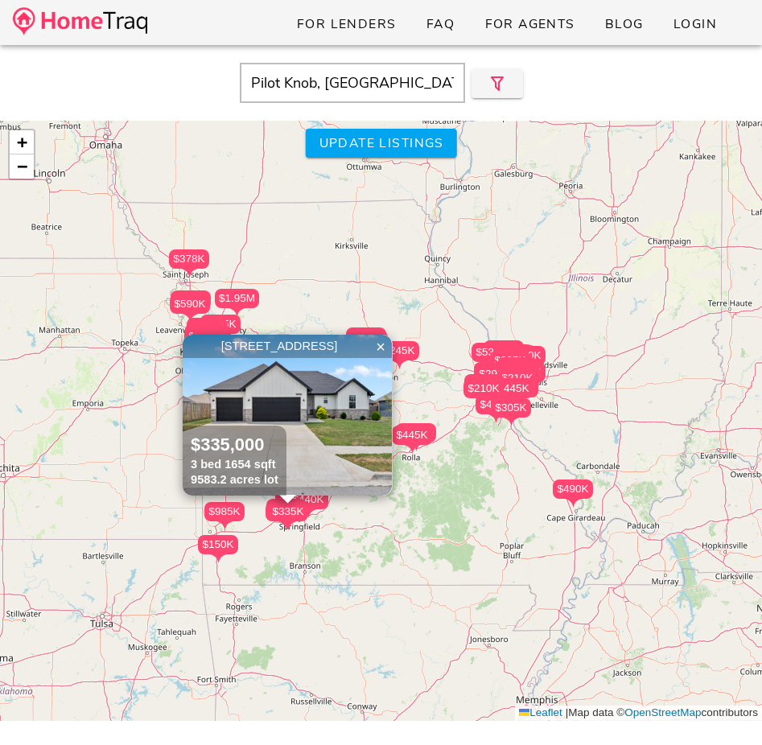
click at [361, 95] on input "Pilot Knob, MO" at bounding box center [352, 83] width 225 height 40
click at [118, 21] on img at bounding box center [80, 21] width 134 height 28
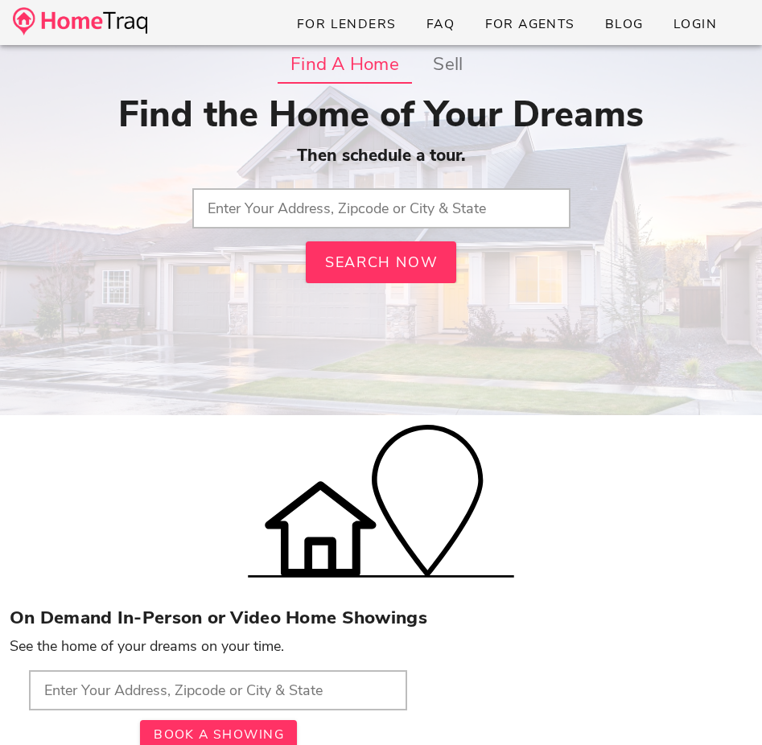
click at [302, 189] on input "text" at bounding box center [381, 208] width 378 height 40
type input "o"
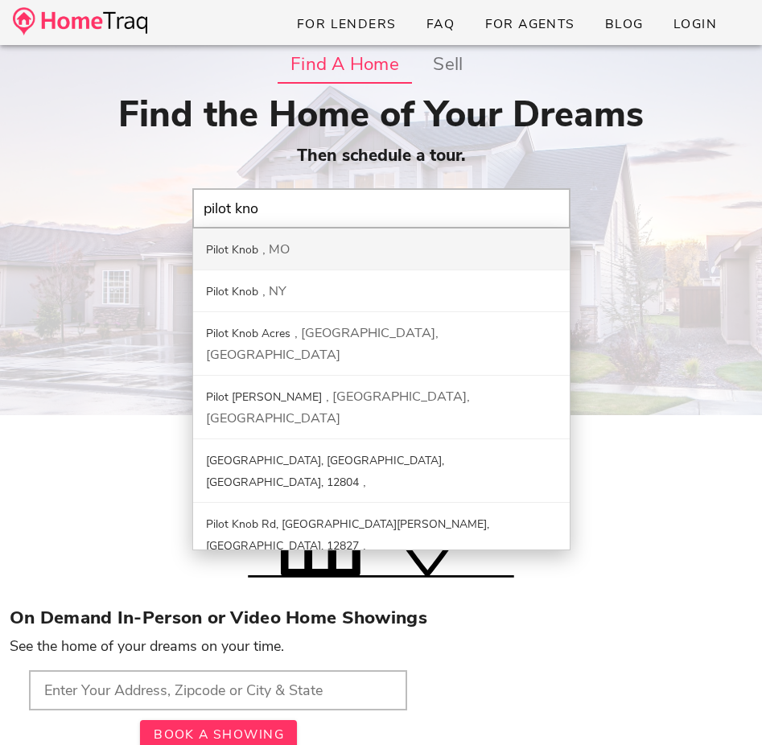
click at [290, 244] on div "Pilot Knob MO" at bounding box center [381, 250] width 377 height 42
type input "Pilot Knob, MO"
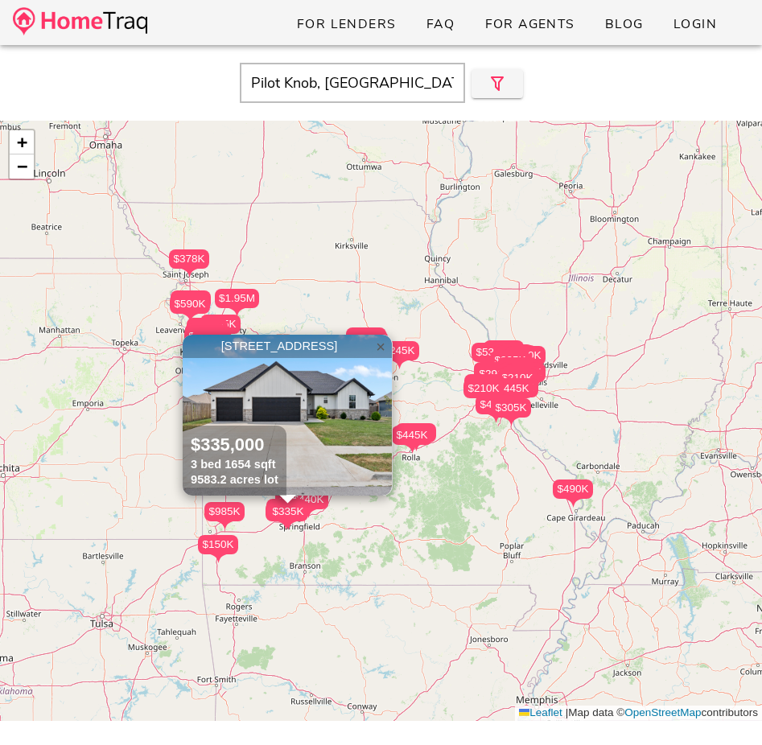
click at [372, 340] on link "×" at bounding box center [381, 347] width 24 height 24
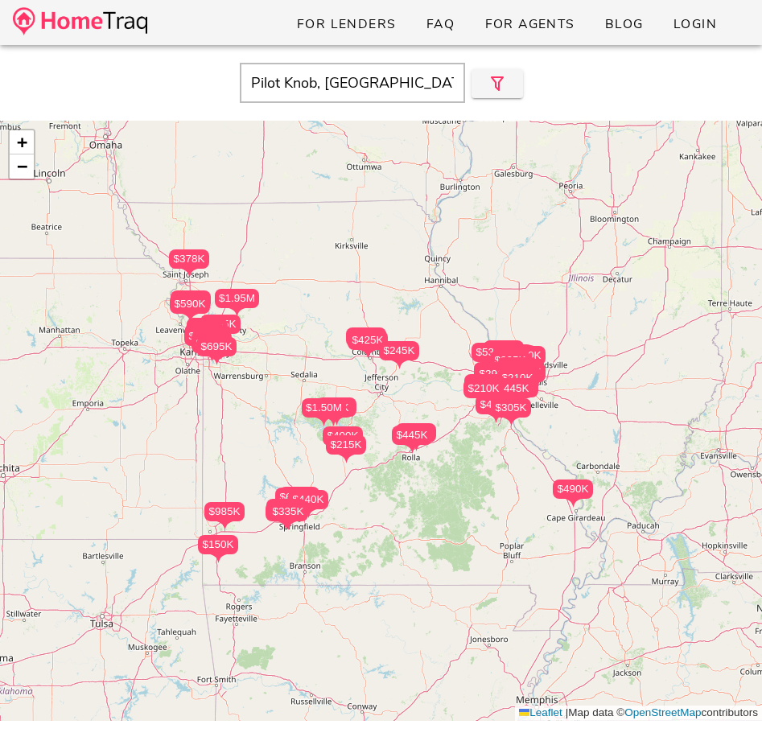
click at [514, 477] on div "$235K $300K $275K $445K $376K $275K $539K $350K $915K $400K $1.50M $225K $425K …" at bounding box center [381, 421] width 762 height 601
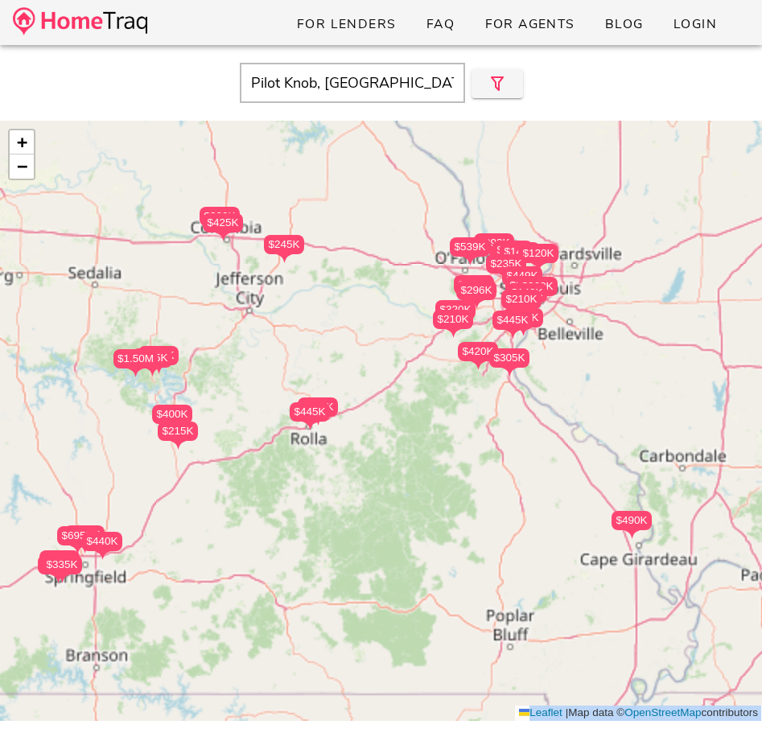
click at [514, 477] on div "$235K $300K $275K $445K $376K $275K $539K $350K $915K $400K $1.50M $225K $425K …" at bounding box center [381, 421] width 762 height 601
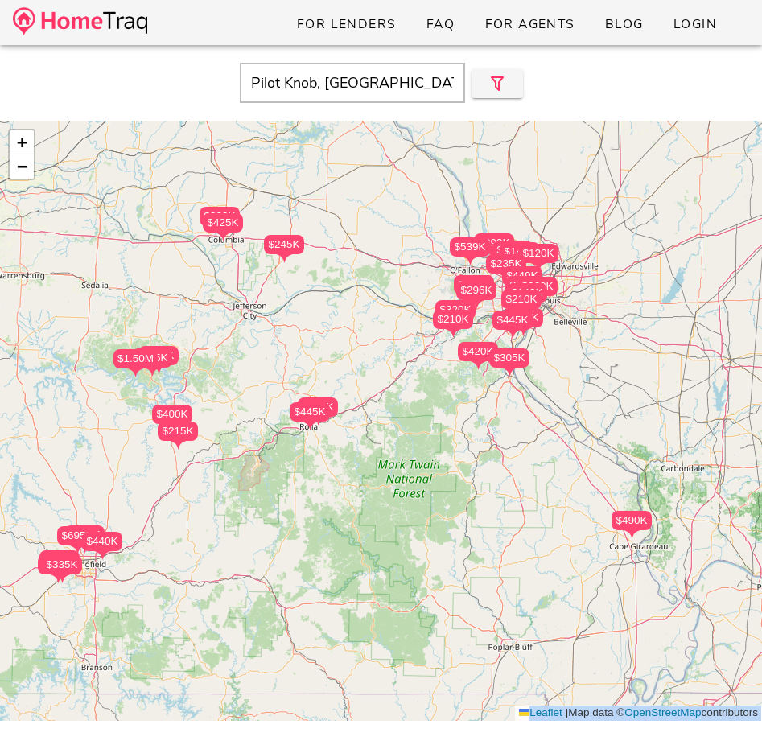
click at [514, 477] on div "$235K $300K $275K $445K $376K $275K $539K $350K $915K $400K $1.50M $225K $425K …" at bounding box center [381, 421] width 762 height 601
click at [502, 435] on div "$235K $300K $275K $445K $376K $275K $539K $350K $915K $400K $1.50M $225K $425K …" at bounding box center [381, 421] width 762 height 601
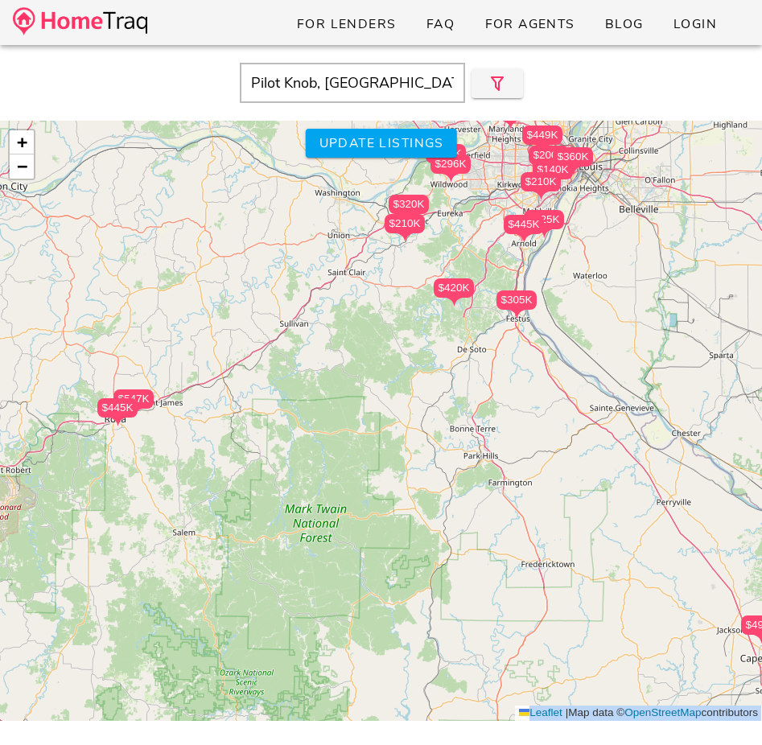
click at [507, 554] on div "$235K $300K $275K $445K $376K $275K $539K $350K $915K $400K $1.50M $225K $425K …" at bounding box center [381, 421] width 762 height 601
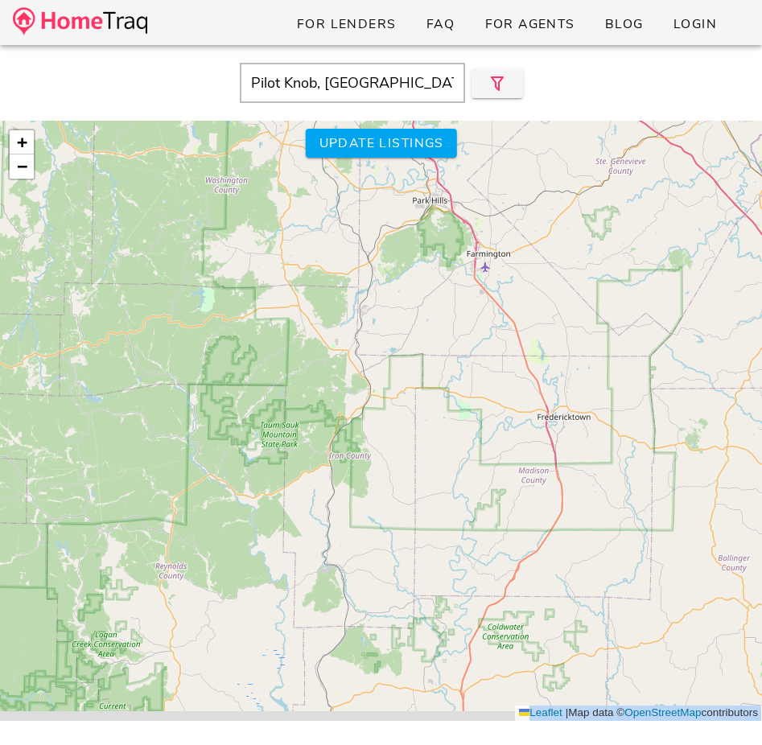
drag, startPoint x: 507, startPoint y: 554, endPoint x: 476, endPoint y: 354, distance: 202.1
click at [476, 354] on div "$235K $300K $275K $445K $376K $275K $539K $350K $915K $400K $1.50M $225K $425K …" at bounding box center [381, 421] width 762 height 601
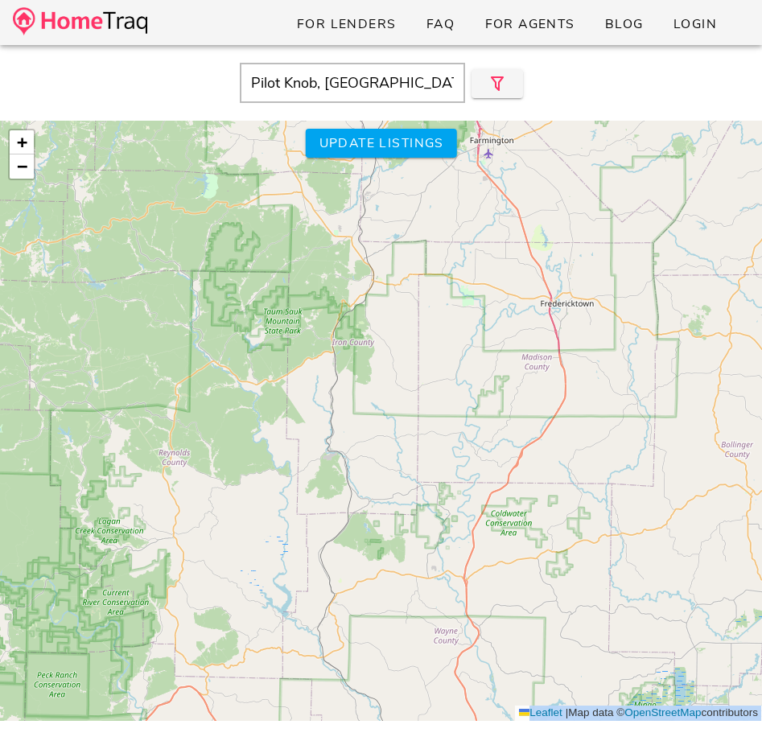
drag, startPoint x: 493, startPoint y: 495, endPoint x: 506, endPoint y: 402, distance: 94.4
click at [506, 402] on div "$235K $300K $275K $445K $376K $275K $539K $350K $915K $400K $1.50M $225K $425K …" at bounding box center [381, 421] width 762 height 601
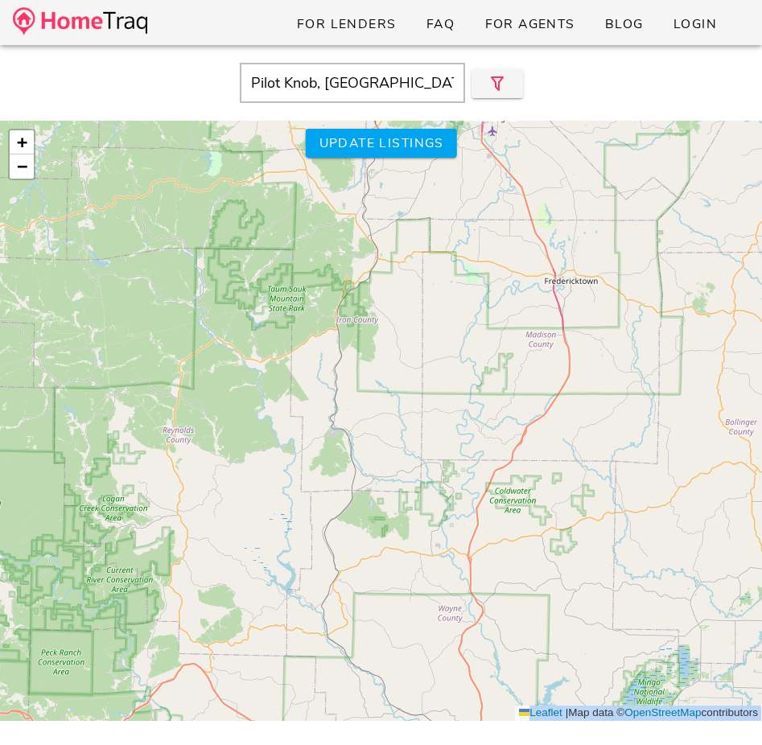
click at [506, 402] on div "$235K $300K $275K $445K $376K $275K $539K $350K $915K $400K $1.50M $225K $425K …" at bounding box center [381, 421] width 762 height 601
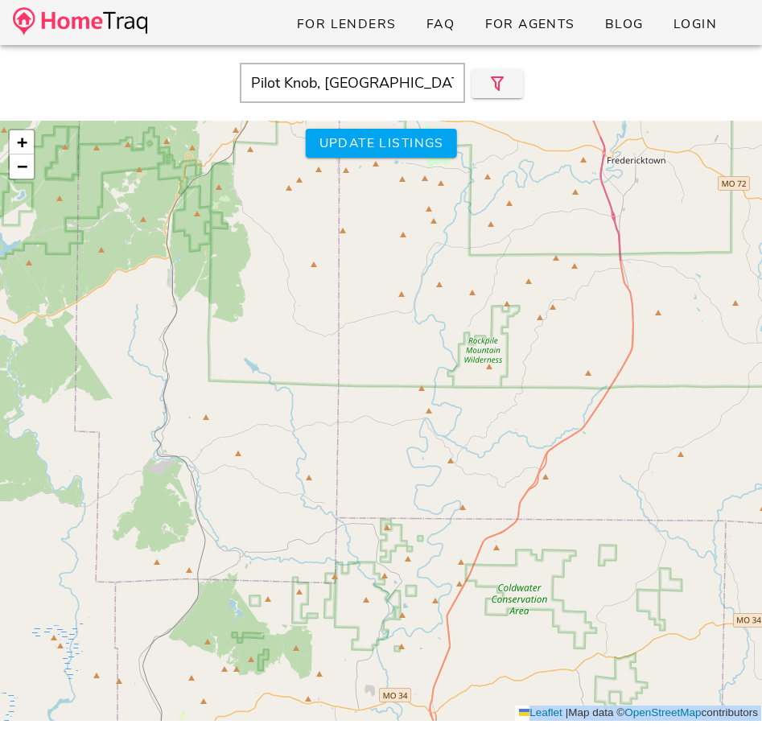
click at [506, 402] on div "$235K $300K $275K $445K $376K $275K $539K $350K $915K $400K $1.50M $225K $425K …" at bounding box center [381, 421] width 762 height 601
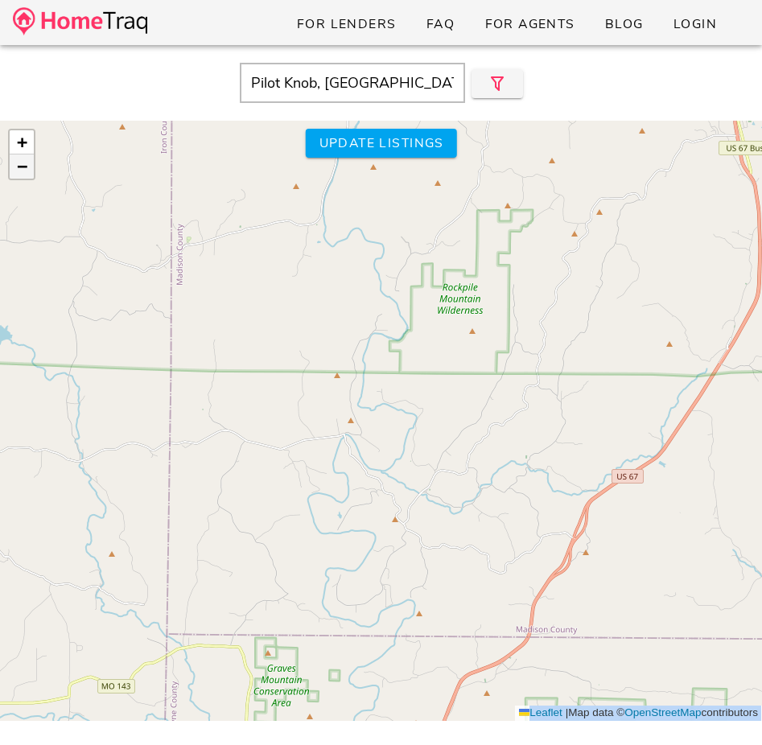
click at [17, 165] on span "−" at bounding box center [22, 166] width 10 height 20
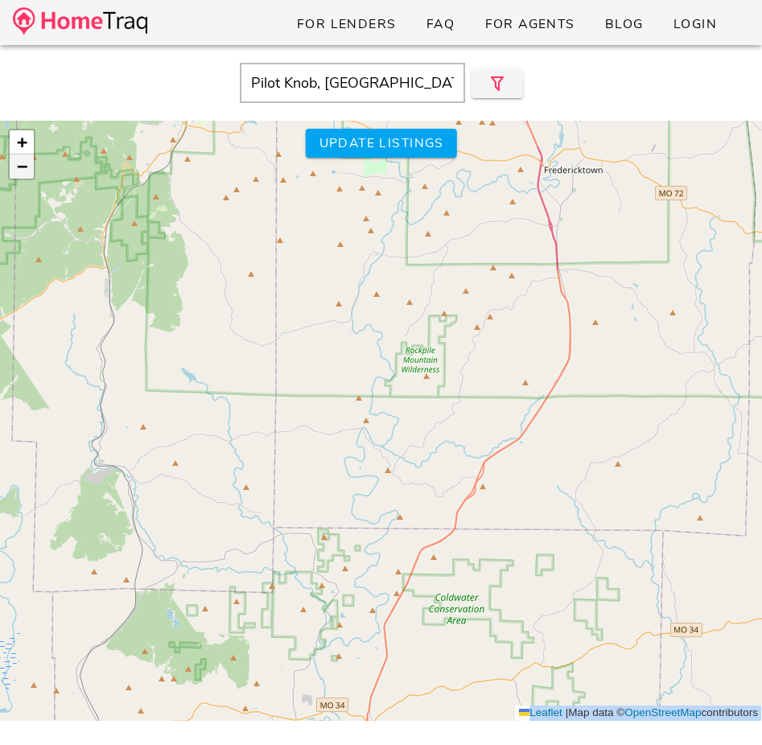
click at [17, 165] on span "−" at bounding box center [22, 166] width 10 height 20
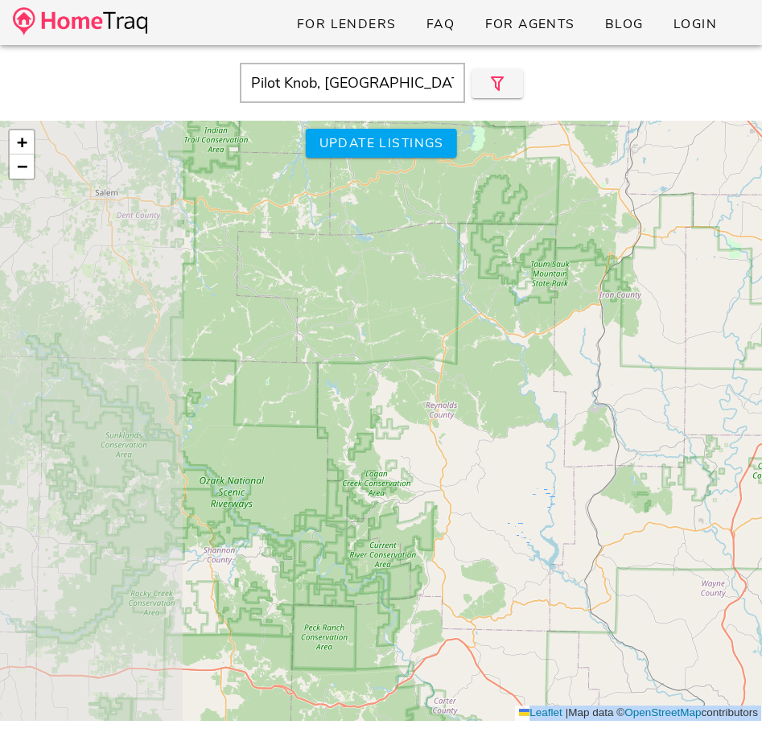
drag, startPoint x: 228, startPoint y: 420, endPoint x: 585, endPoint y: 381, distance: 359.6
click at [585, 381] on div "$235K $300K $275K $445K $376K $275K $539K $350K $915K $400K $1.50M $225K $425K …" at bounding box center [381, 421] width 762 height 601
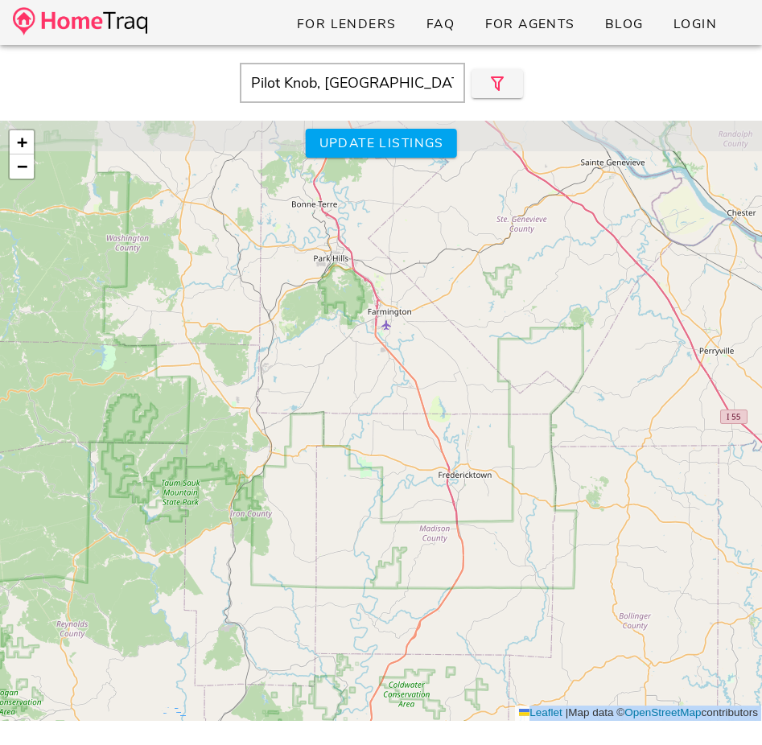
drag, startPoint x: 585, startPoint y: 381, endPoint x: 216, endPoint y: 600, distance: 429.5
click at [216, 600] on div "$235K $300K $275K $445K $376K $275K $539K $350K $915K $400K $1.50M $225K $425K …" at bounding box center [381, 421] width 762 height 601
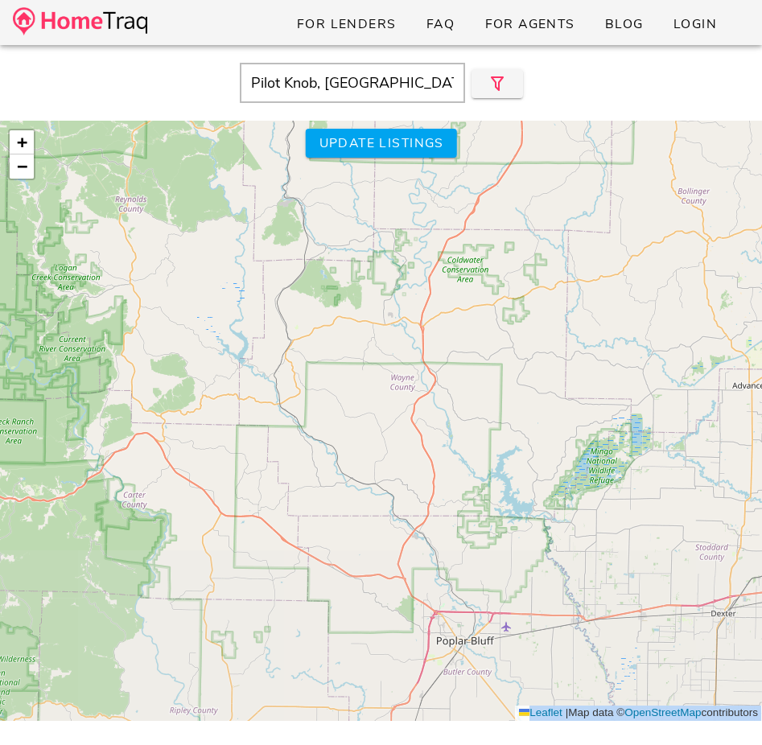
drag, startPoint x: 238, startPoint y: 607, endPoint x: 297, endPoint y: 182, distance: 429.1
click at [297, 182] on div "$235K $300K $275K $445K $376K $275K $539K $350K $915K $400K $1.50M $225K $425K …" at bounding box center [381, 421] width 762 height 601
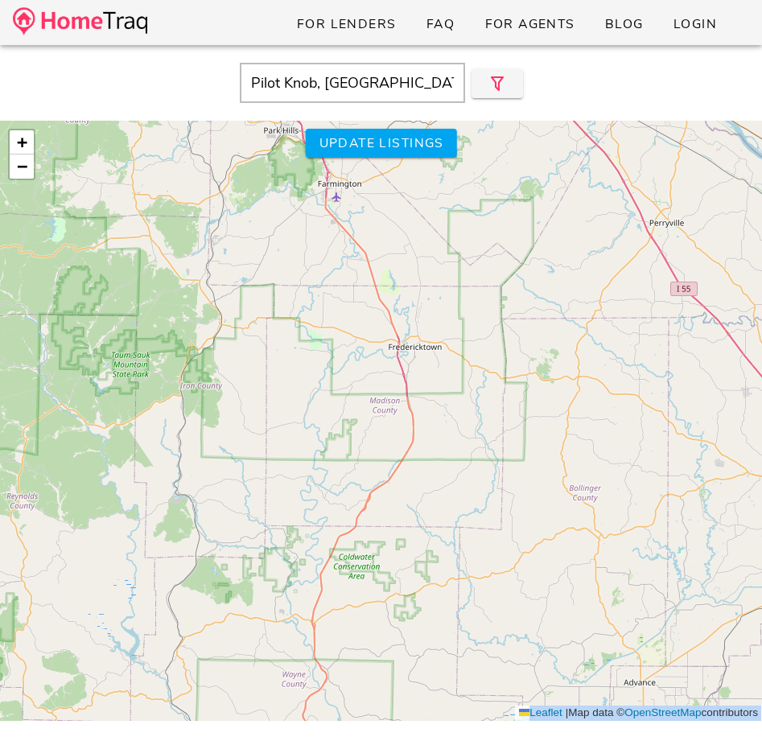
drag, startPoint x: 467, startPoint y: 384, endPoint x: 361, endPoint y: 685, distance: 319.0
click at [361, 685] on div "$235K $300K $275K $445K $376K $275K $539K $350K $915K $400K $1.50M $225K $425K …" at bounding box center [381, 421] width 762 height 601
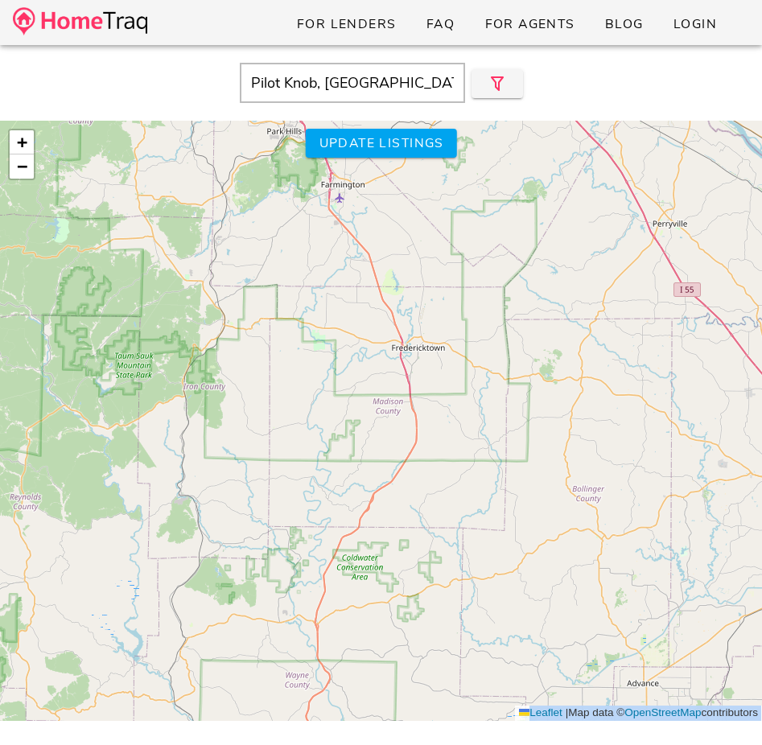
click at [357, 641] on div "$235K $300K $275K $445K $376K $275K $539K $350K $915K $400K $1.50M $225K $425K …" at bounding box center [381, 421] width 762 height 601
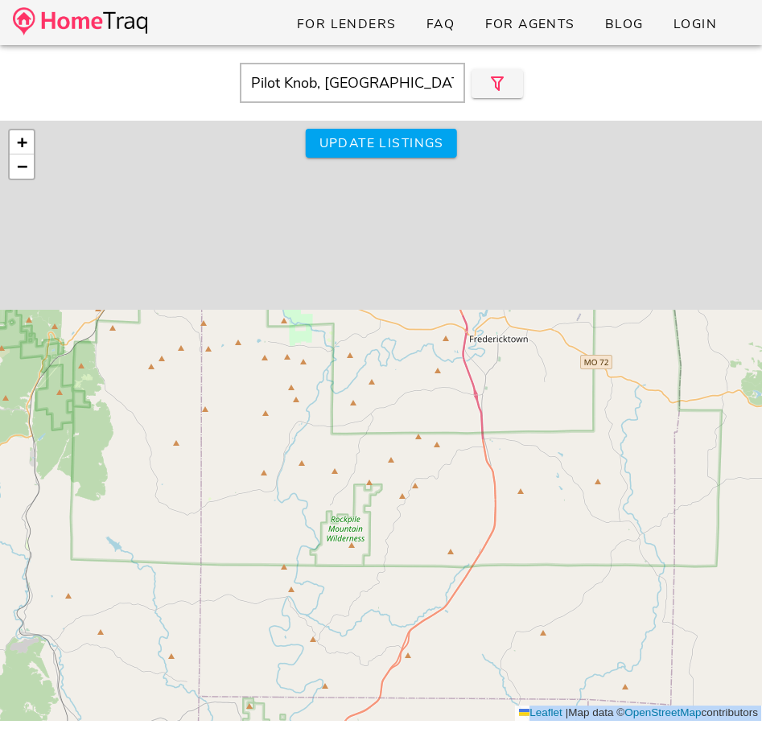
drag, startPoint x: 371, startPoint y: 456, endPoint x: 391, endPoint y: 745, distance: 290.5
click at [391, 745] on html "For Lenders FAQ For Agents Blog Login Pilot Knob, MO Close $235K $300K $275K $4…" at bounding box center [381, 471] width 762 height 943
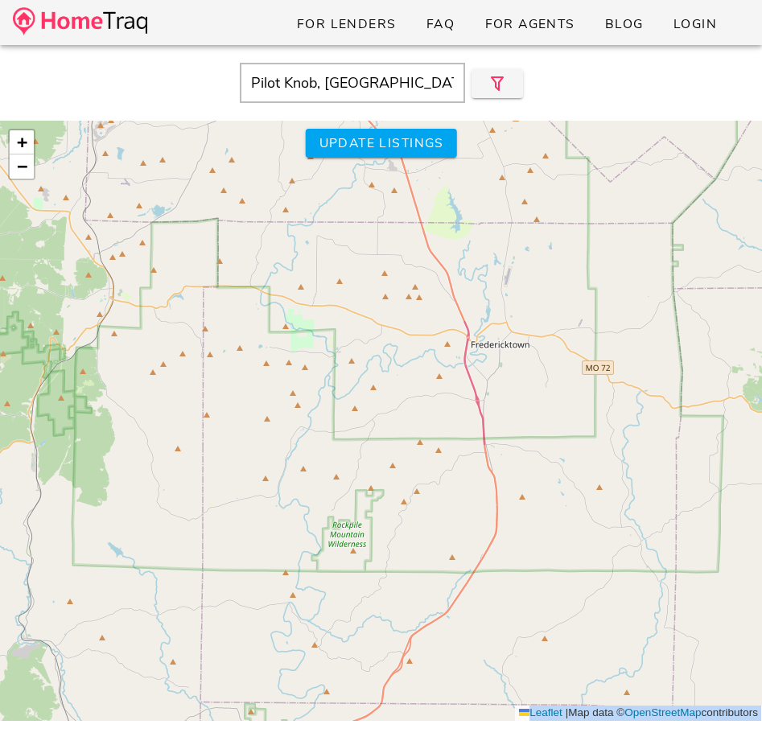
click at [372, 531] on div "$235K $300K $275K $445K $376K $275K $539K $350K $915K $400K $1.50M $225K $425K …" at bounding box center [381, 421] width 762 height 601
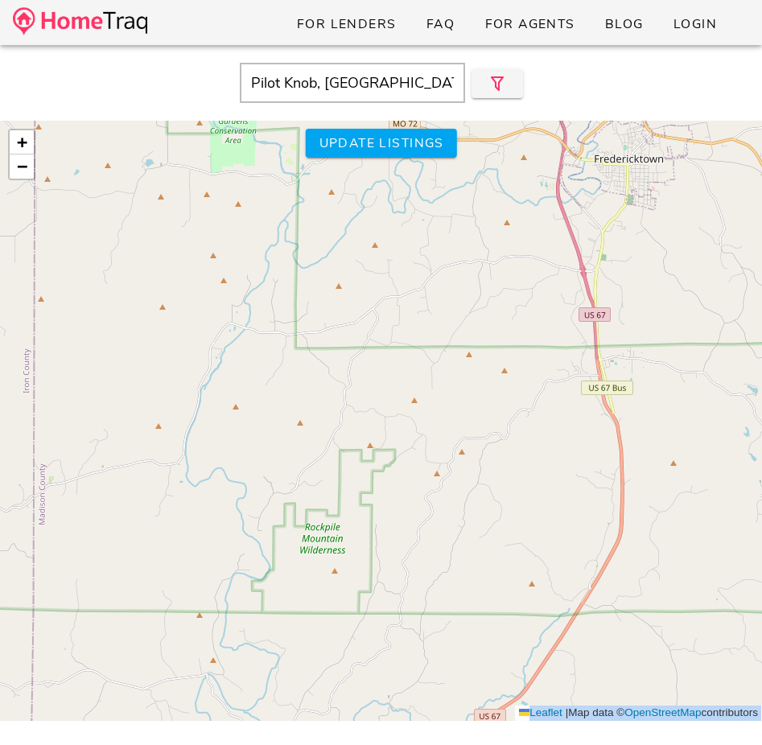
drag, startPoint x: 246, startPoint y: 313, endPoint x: 382, endPoint y: 656, distance: 369.3
click at [382, 659] on div "$235K $300K $275K $445K $376K $275K $539K $350K $915K $400K $1.50M $225K $425K …" at bounding box center [381, 421] width 762 height 601
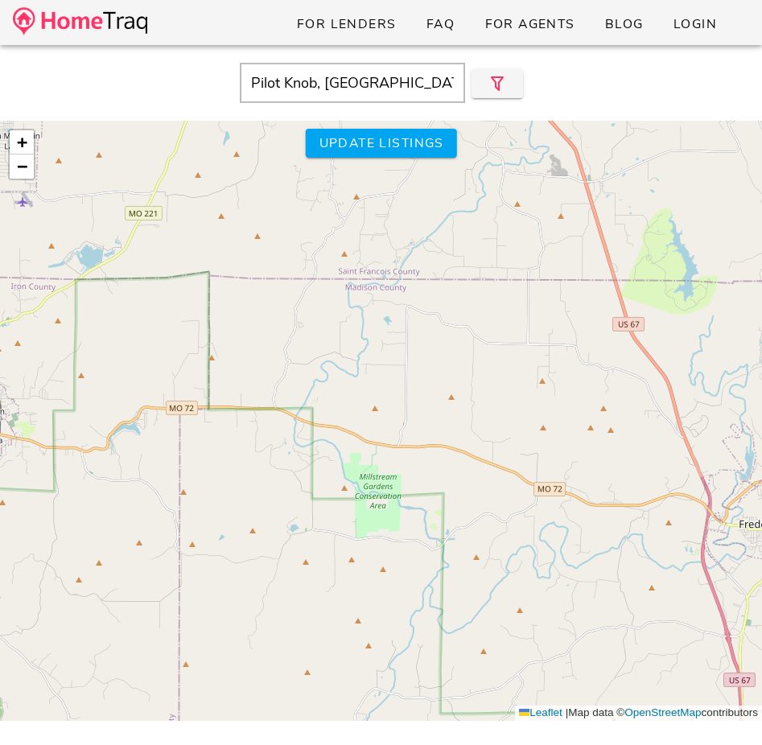
click at [318, 76] on input "Pilot Knob, MO" at bounding box center [352, 83] width 225 height 40
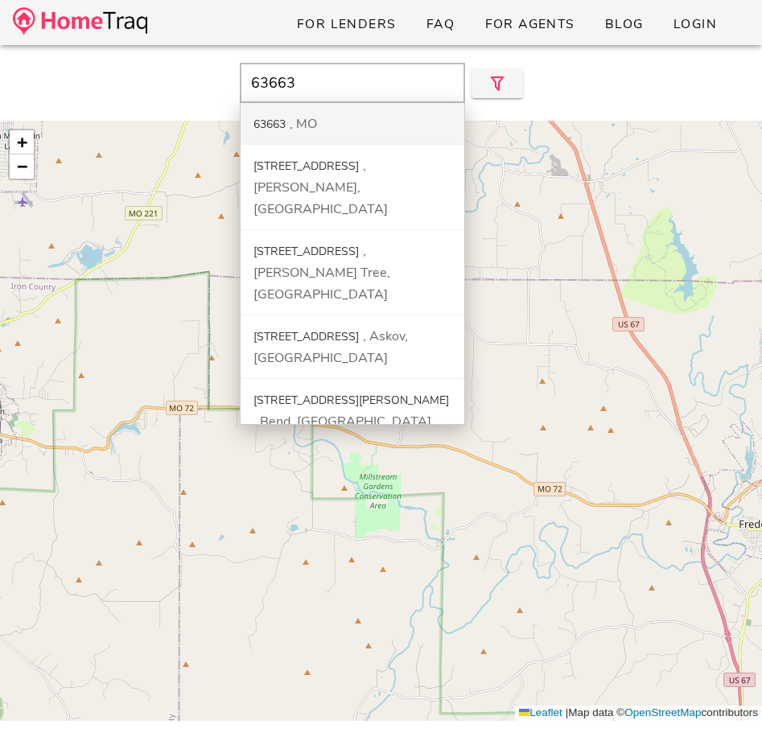
click at [283, 127] on div "63663" at bounding box center [270, 124] width 32 height 15
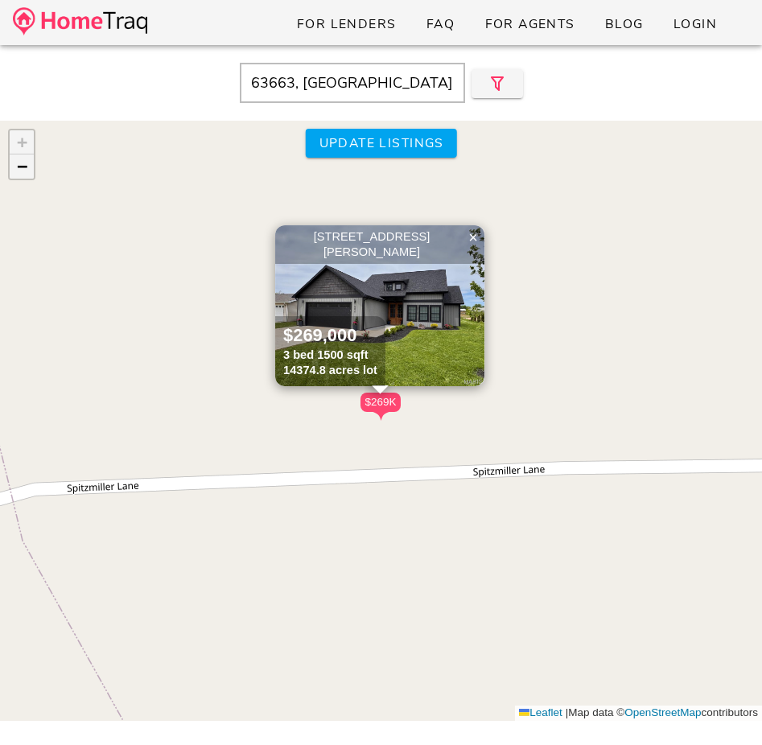
click at [17, 171] on span "−" at bounding box center [22, 166] width 10 height 20
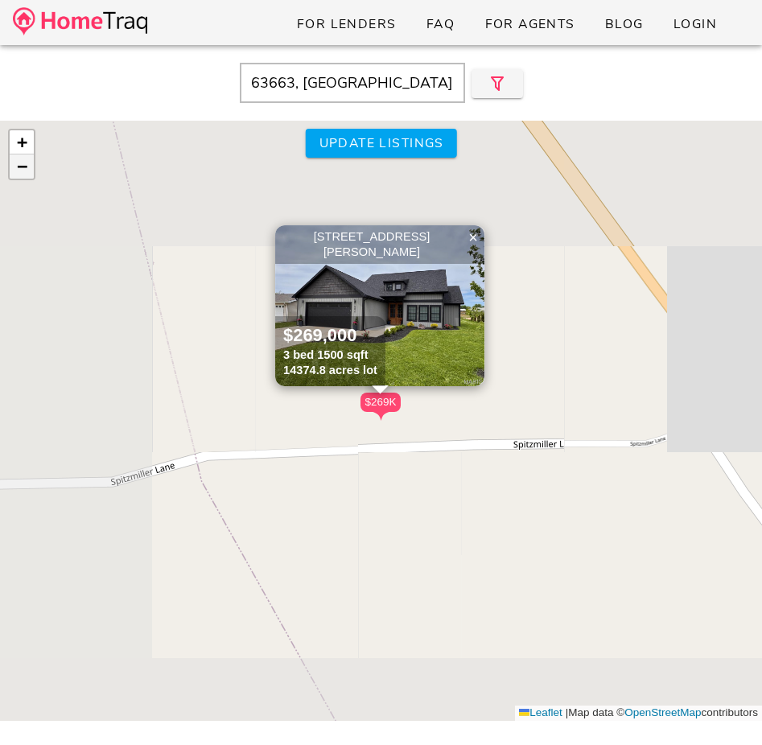
click at [17, 171] on span "−" at bounding box center [22, 166] width 10 height 20
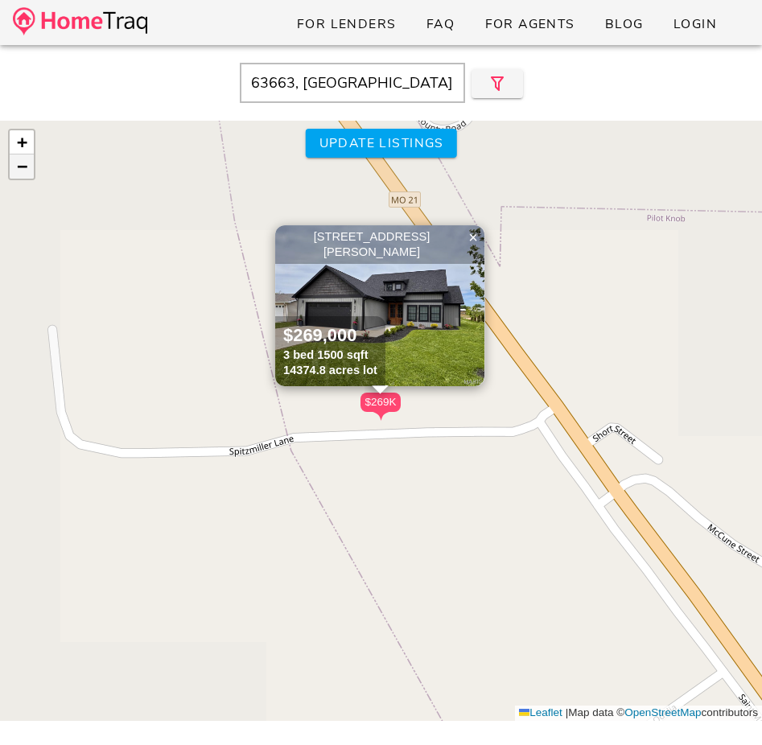
click at [17, 171] on span "−" at bounding box center [22, 166] width 10 height 20
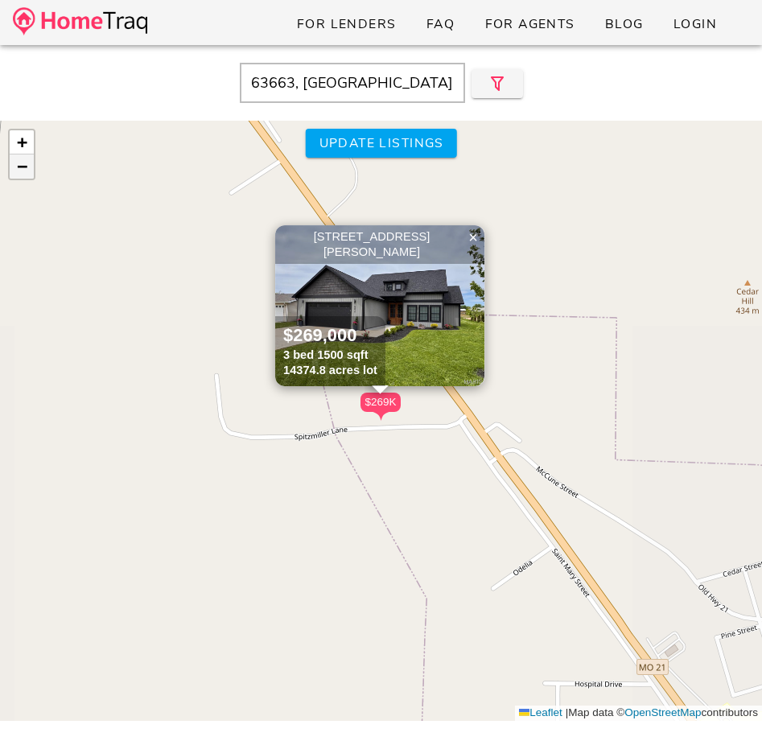
click at [17, 171] on span "−" at bounding box center [22, 166] width 10 height 20
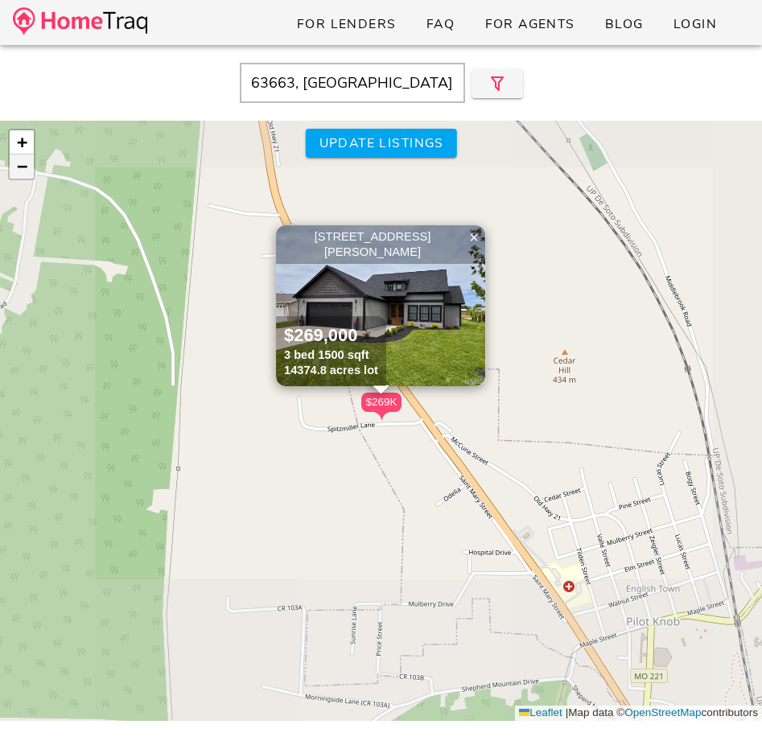
click at [17, 171] on span "−" at bounding box center [22, 166] width 10 height 20
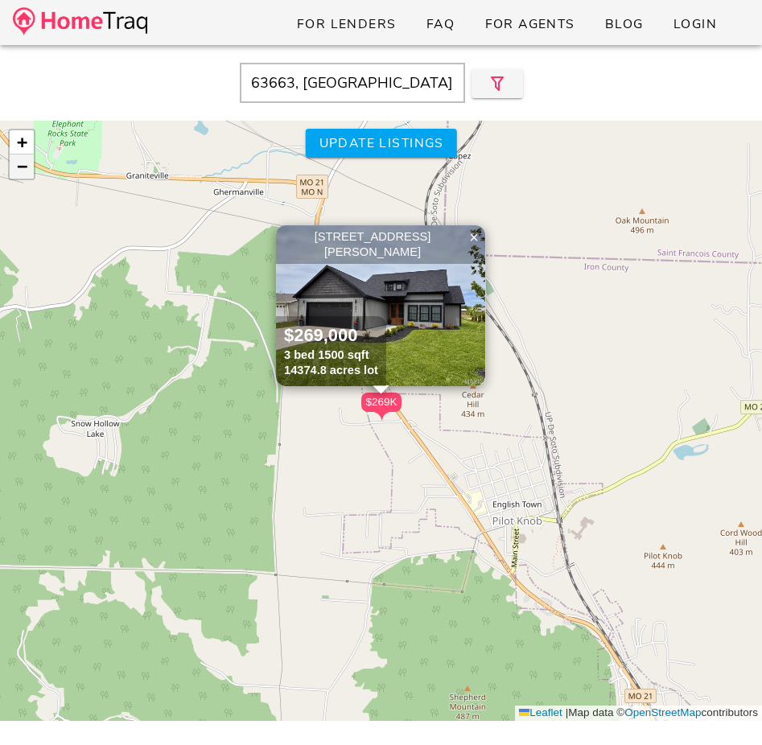
click at [17, 171] on span "−" at bounding box center [22, 166] width 10 height 20
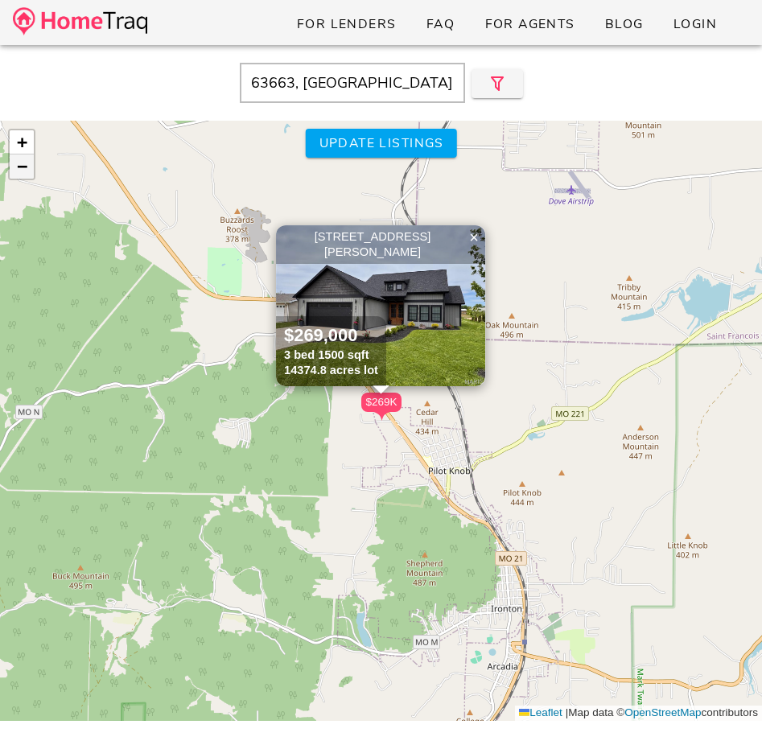
click at [17, 171] on span "−" at bounding box center [22, 166] width 10 height 20
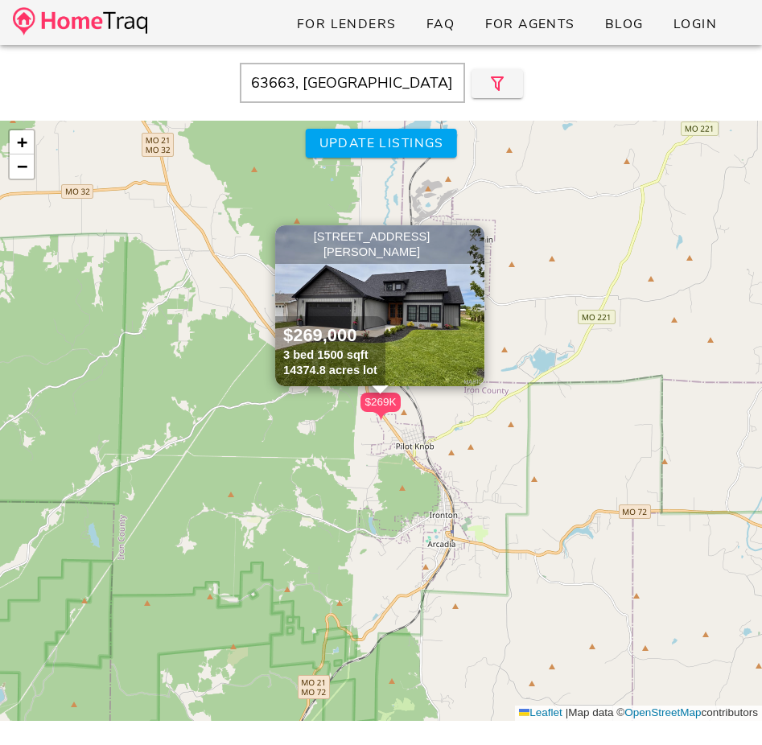
click at [477, 240] on span "×" at bounding box center [474, 238] width 10 height 18
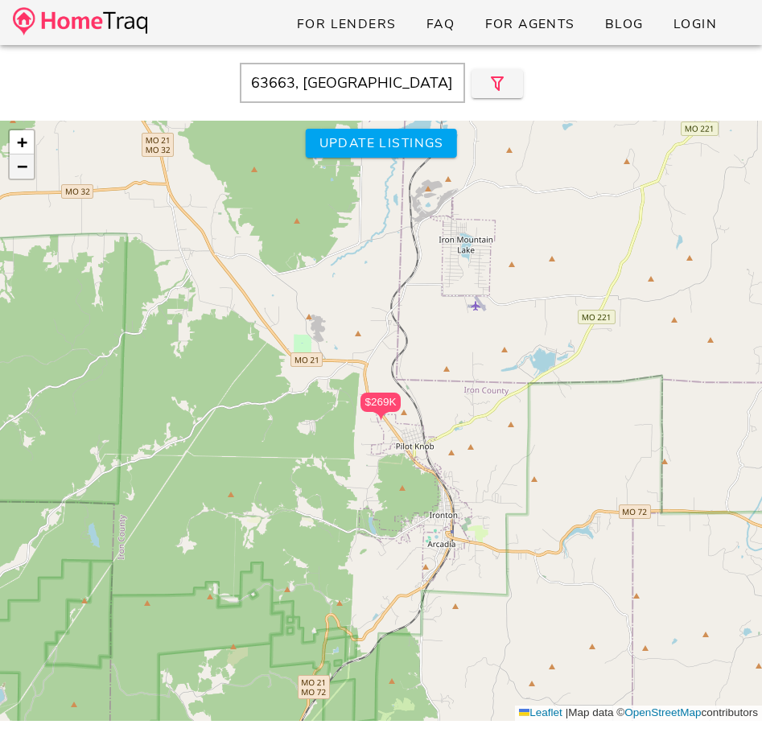
click at [19, 167] on span "−" at bounding box center [22, 166] width 10 height 20
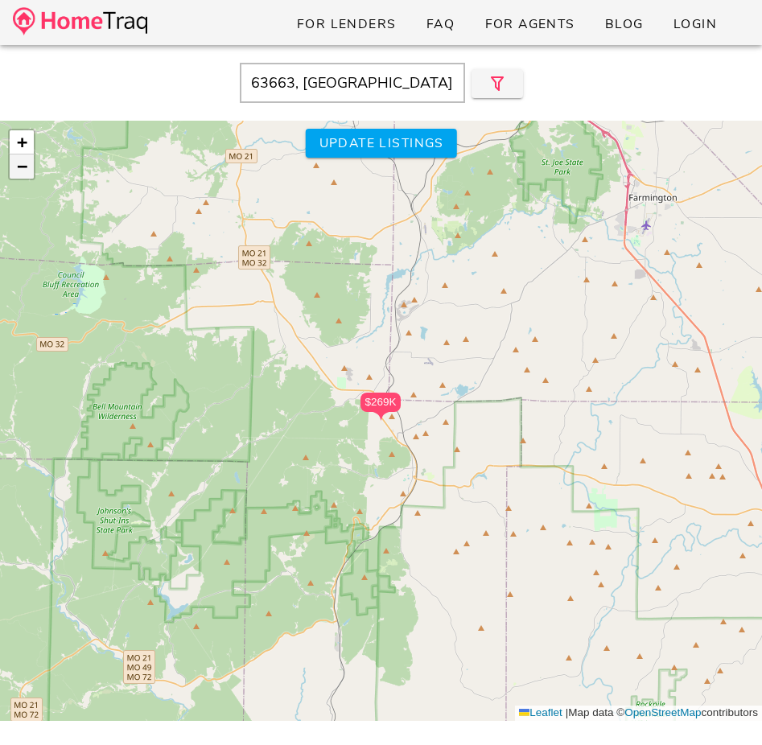
click at [19, 167] on span "−" at bounding box center [22, 166] width 10 height 20
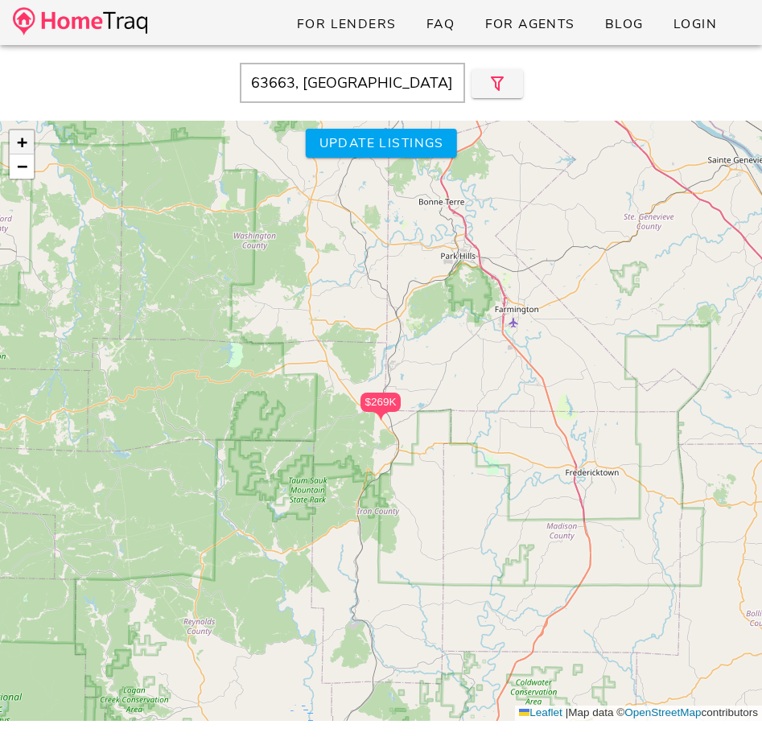
click at [22, 143] on span "+" at bounding box center [22, 142] width 10 height 20
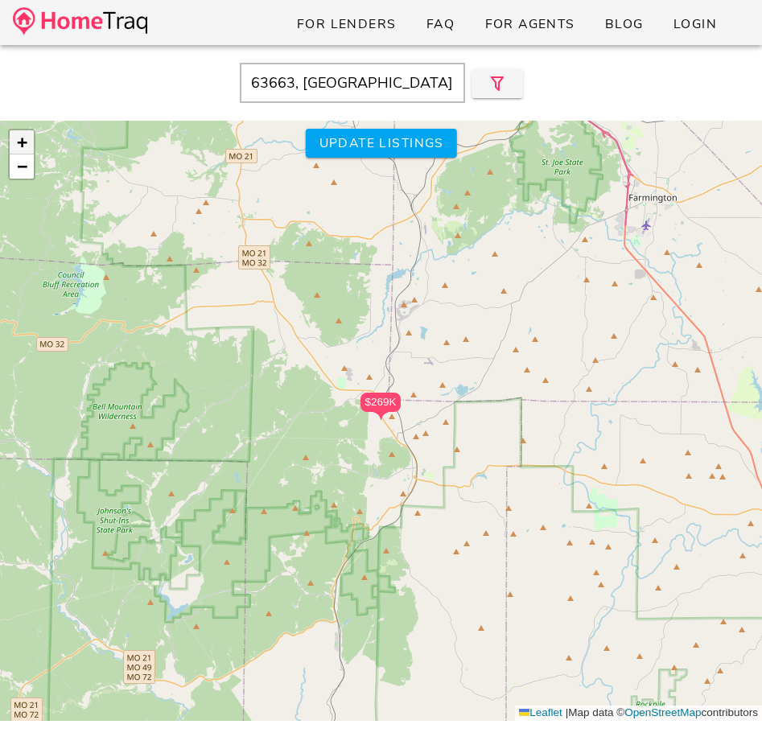
click at [22, 143] on span "+" at bounding box center [22, 142] width 10 height 20
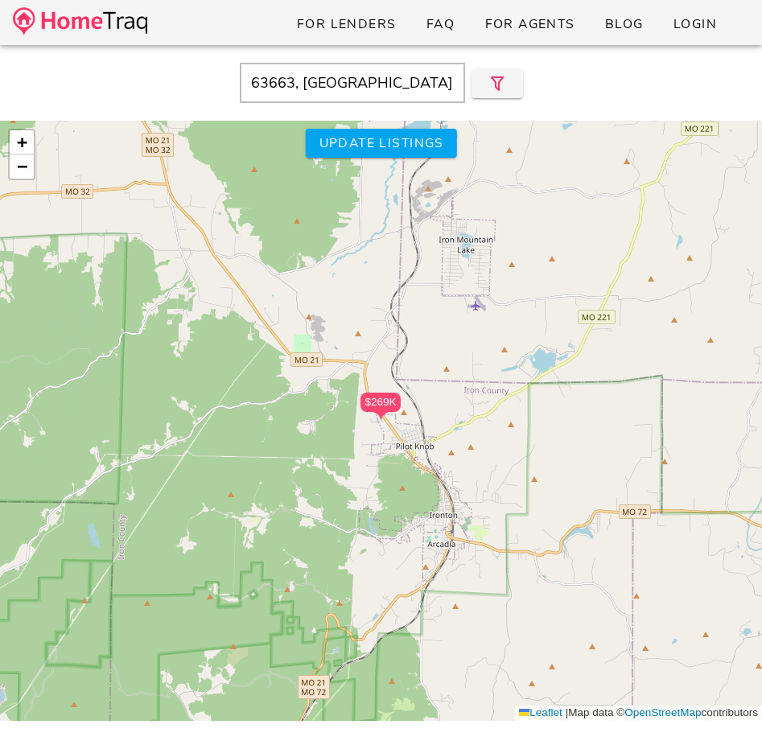
click at [304, 81] on input "63663, MO" at bounding box center [352, 83] width 225 height 40
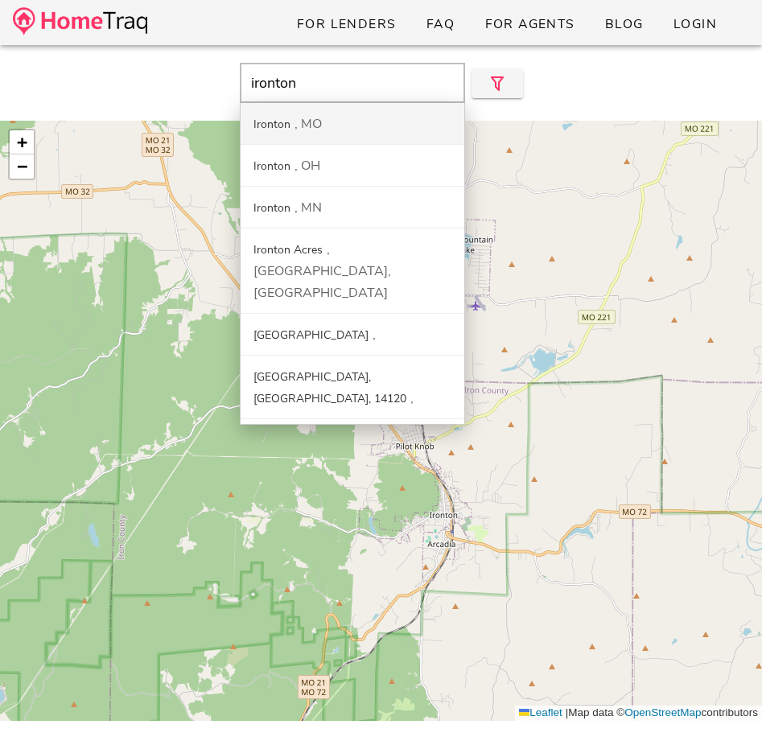
click at [304, 124] on div "MO" at bounding box center [308, 124] width 27 height 18
type input "[GEOGRAPHIC_DATA], [GEOGRAPHIC_DATA]"
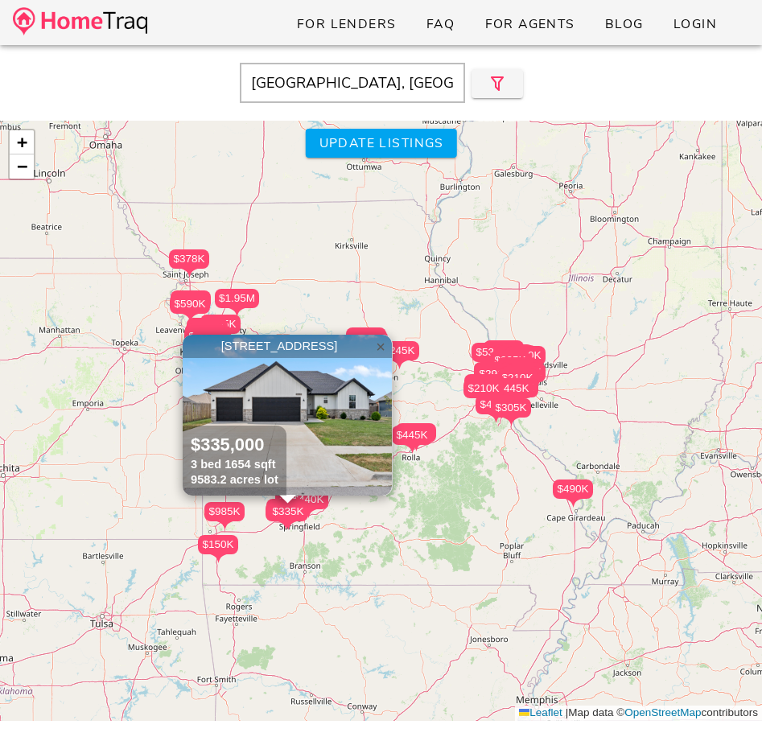
click at [379, 349] on span "×" at bounding box center [381, 347] width 10 height 18
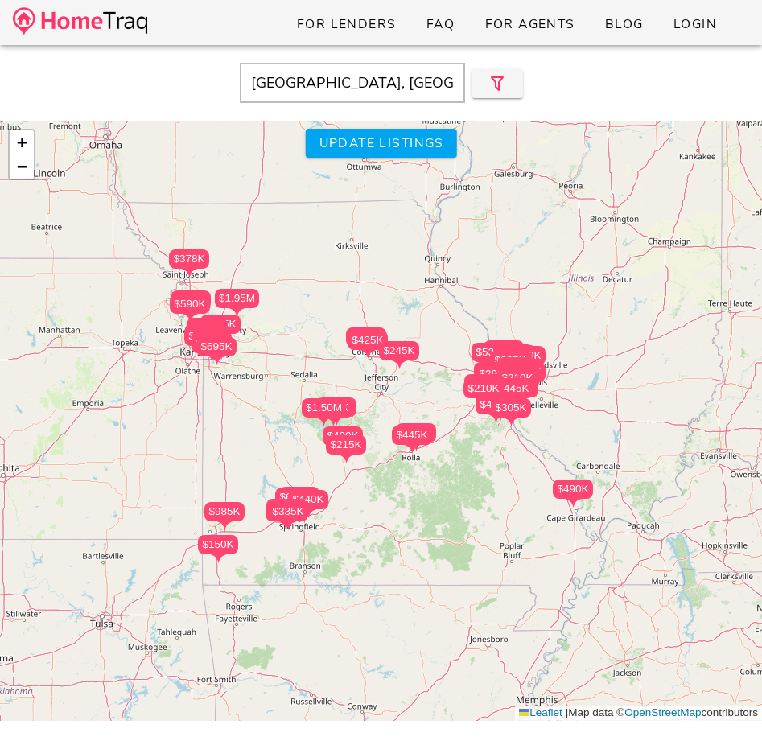
click at [500, 460] on div "$235K $300K $275K $445K $376K $275K $539K $350K $915K $400K $1.50M $225K $425K …" at bounding box center [381, 421] width 762 height 601
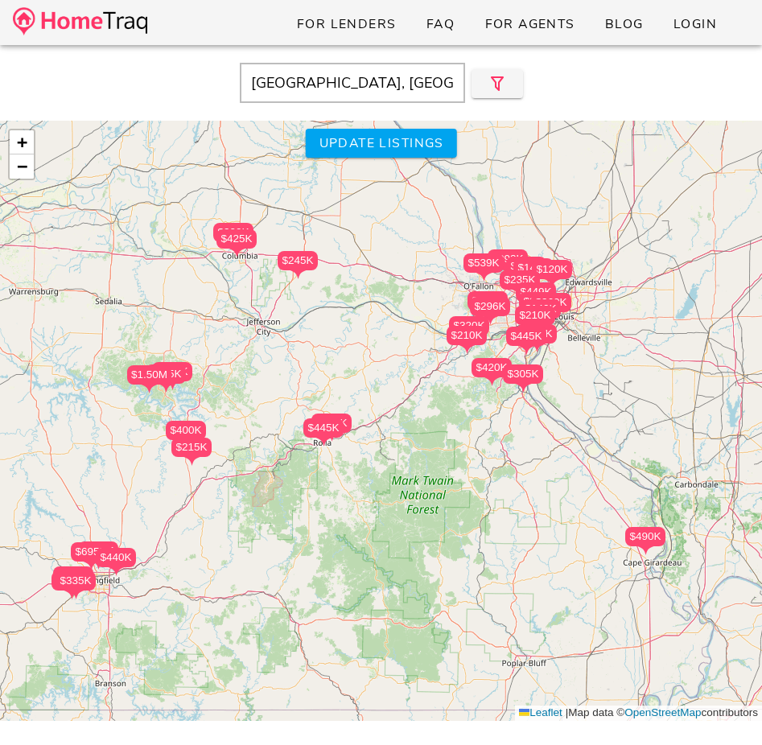
click at [496, 442] on div "$235K $300K $275K $445K $376K $275K $539K $350K $915K $400K $1.50M $225K $425K …" at bounding box center [381, 421] width 762 height 601
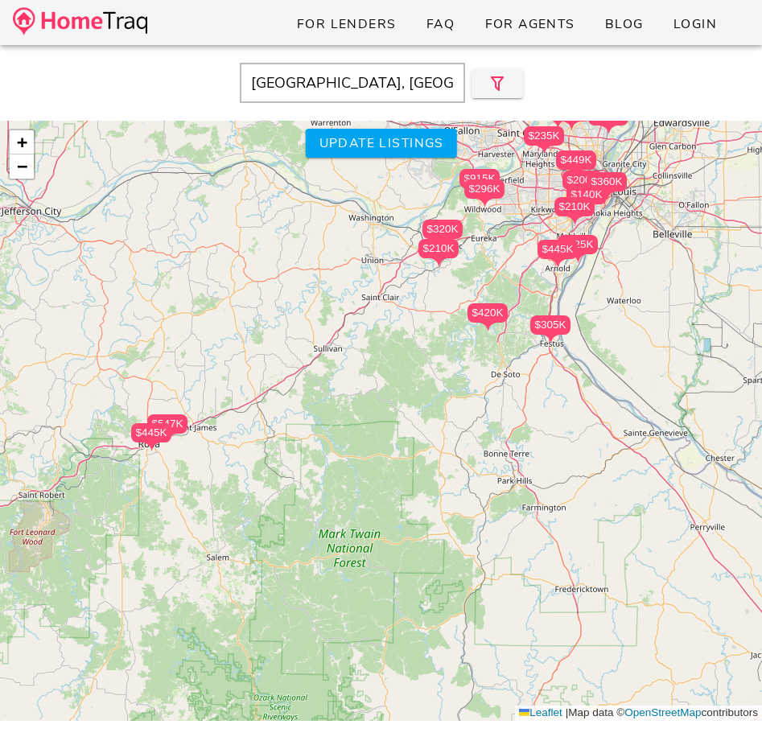
click at [496, 442] on div "$235K $300K $275K $445K $376K $275K $539K $350K $915K $400K $1.50M $225K $425K …" at bounding box center [381, 421] width 762 height 601
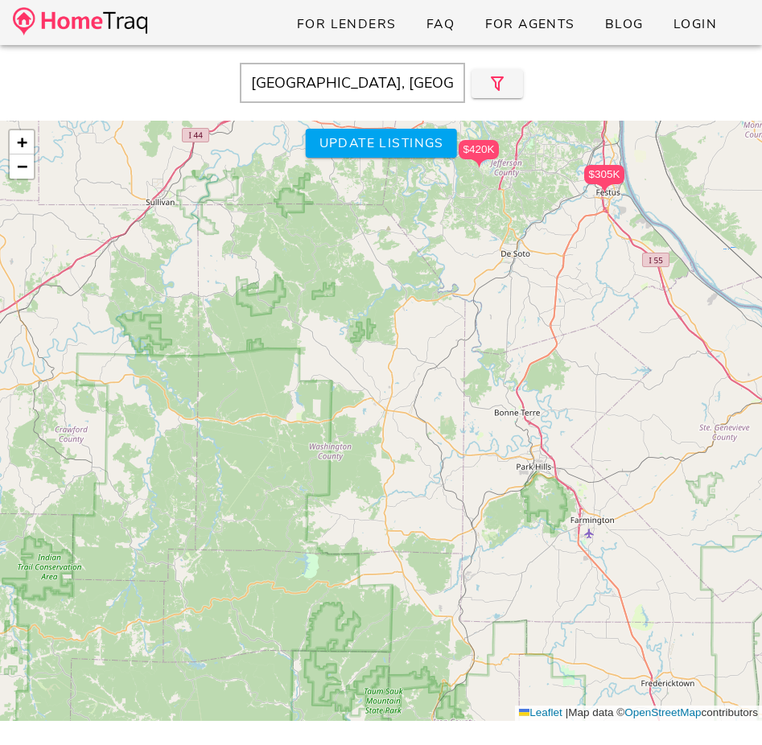
drag, startPoint x: 499, startPoint y: 520, endPoint x: 499, endPoint y: 467, distance: 53.1
click at [499, 467] on div "$235K $300K $275K $445K $376K $275K $539K $350K $915K $400K $1.50M $225K $425K …" at bounding box center [381, 421] width 762 height 601
click at [349, 517] on div "$235K $300K $275K $445K $376K $275K $539K $350K $915K $400K $1.50M $225K $425K …" at bounding box center [381, 421] width 762 height 601
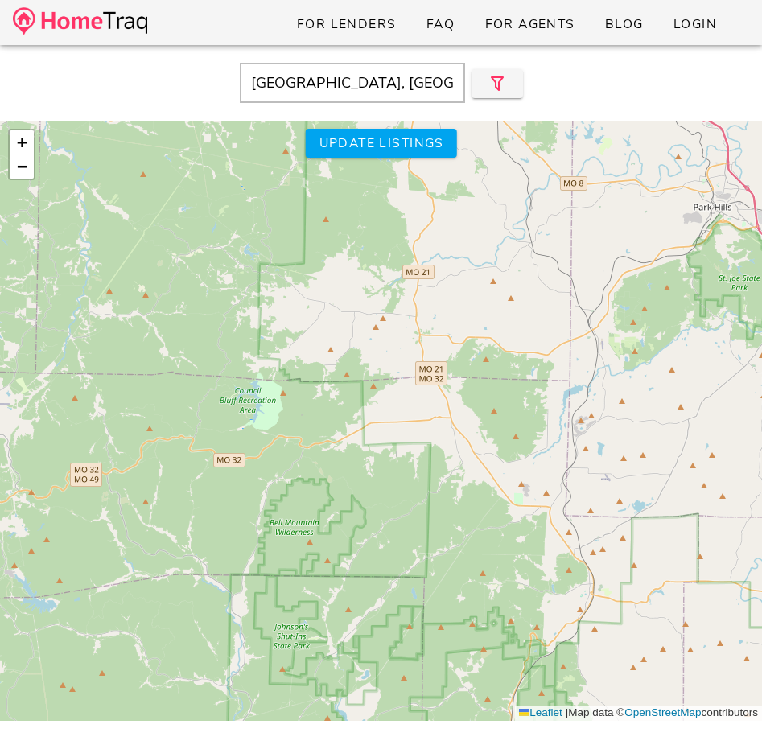
drag, startPoint x: 349, startPoint y: 517, endPoint x: 342, endPoint y: 307, distance: 210.2
click at [342, 307] on div "$235K $300K $275K $445K $376K $275K $539K $350K $915K $400K $1.50M $225K $425K …" at bounding box center [381, 421] width 762 height 601
click at [18, 160] on span "−" at bounding box center [22, 166] width 10 height 20
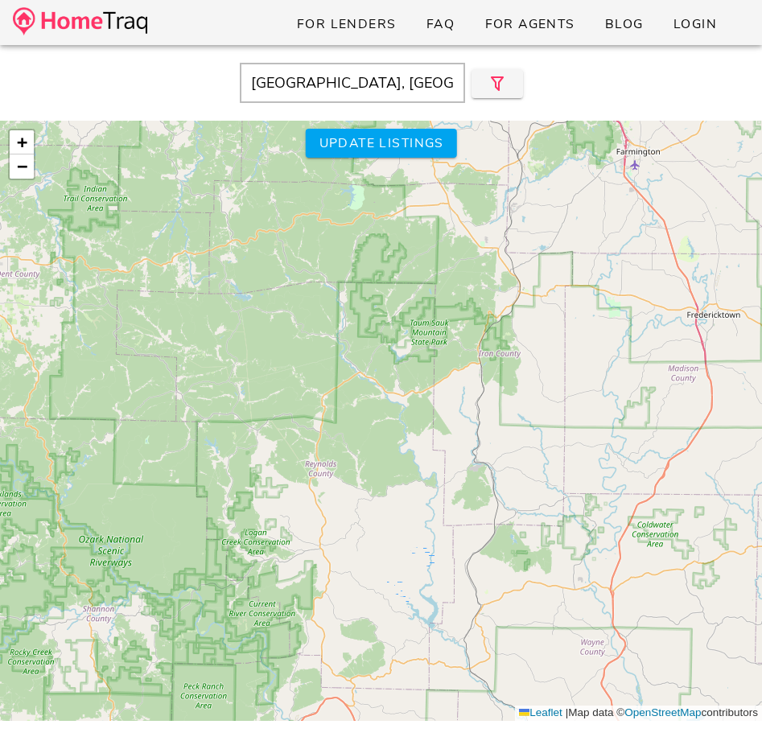
drag, startPoint x: 591, startPoint y: 515, endPoint x: 629, endPoint y: 298, distance: 220.6
click at [629, 298] on div "$235K $300K $275K $445K $376K $275K $539K $350K $915K $400K $1.50M $225K $425K …" at bounding box center [381, 421] width 762 height 601
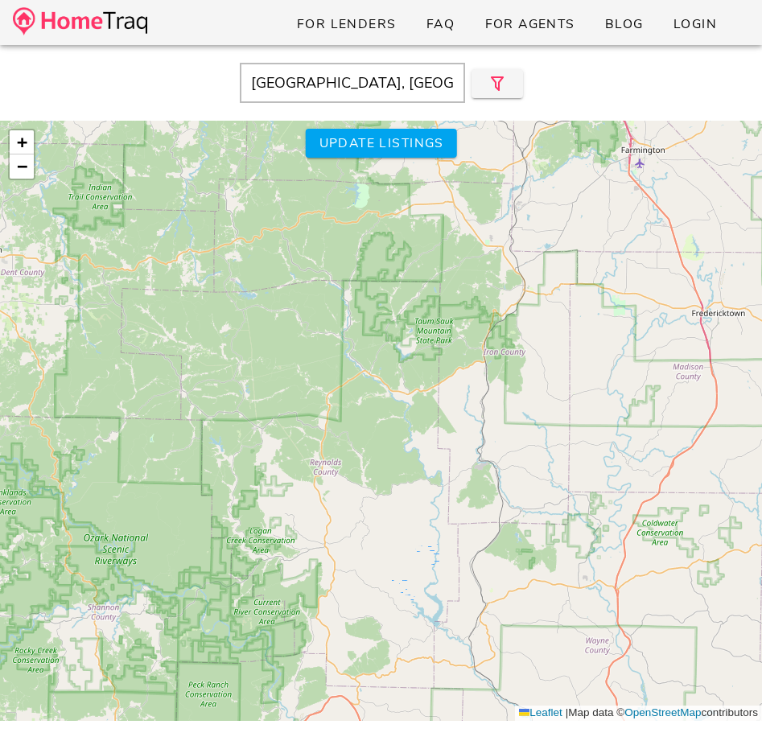
click at [473, 345] on div "$235K $300K $275K $445K $376K $275K $539K $350K $915K $400K $1.50M $225K $425K …" at bounding box center [381, 421] width 762 height 601
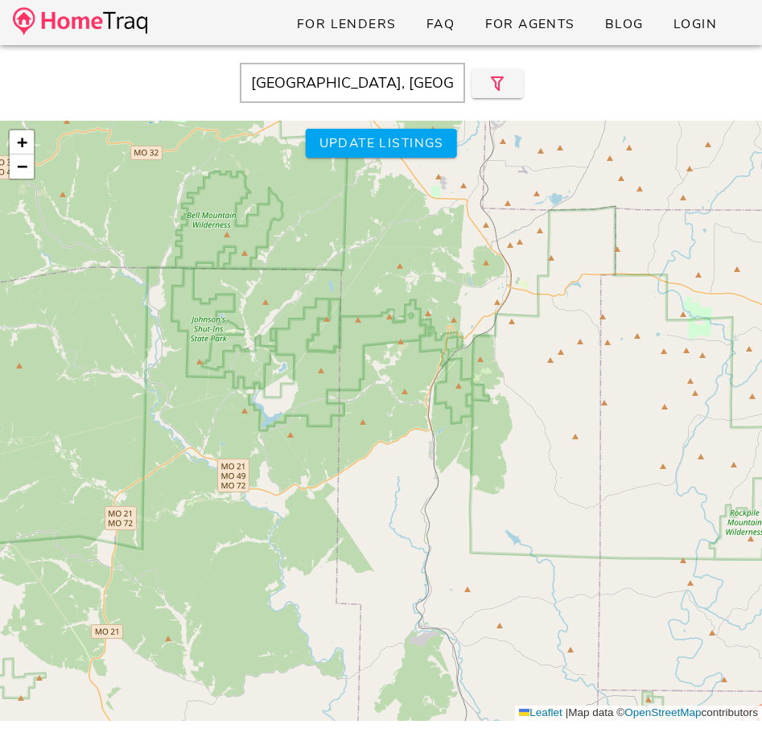
drag, startPoint x: 522, startPoint y: 345, endPoint x: 455, endPoint y: 402, distance: 88.0
click at [455, 402] on div "$235K $300K $275K $445K $376K $275K $539K $350K $915K $400K $1.50M $225K $425K …" at bounding box center [381, 421] width 762 height 601
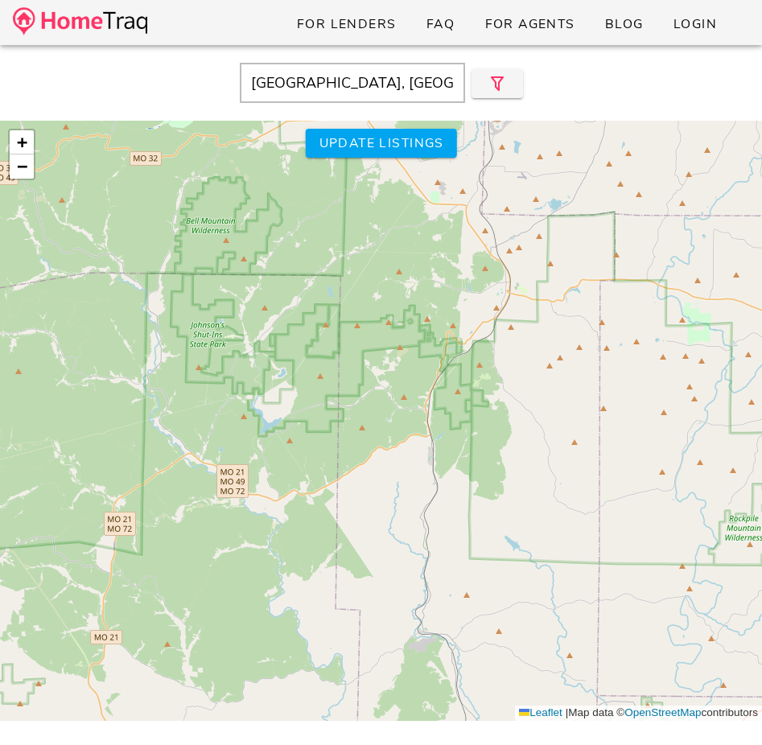
click at [455, 402] on div "$235K $300K $275K $445K $376K $275K $539K $350K $915K $400K $1.50M $225K $425K …" at bounding box center [381, 421] width 762 height 601
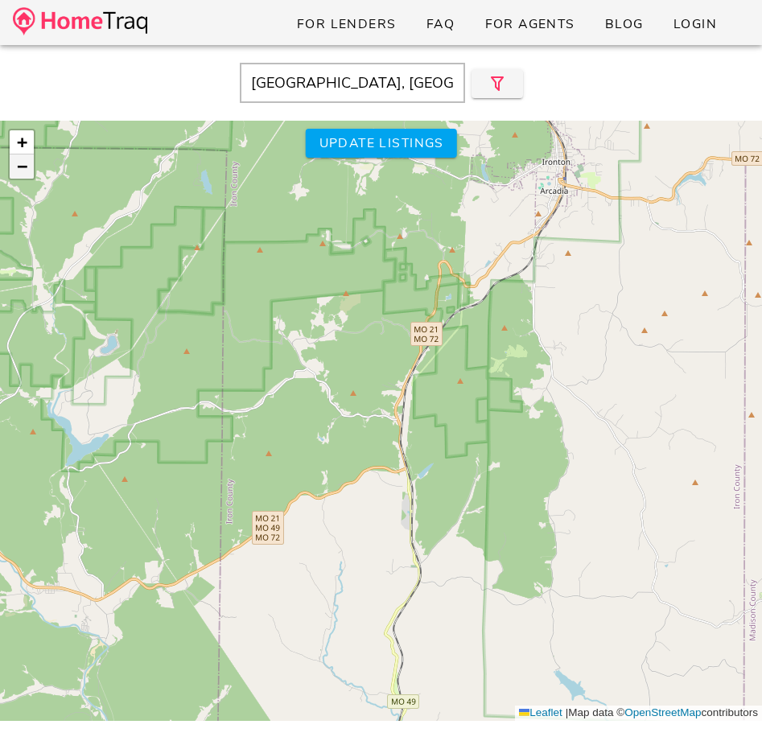
click at [29, 173] on link "−" at bounding box center [22, 167] width 24 height 24
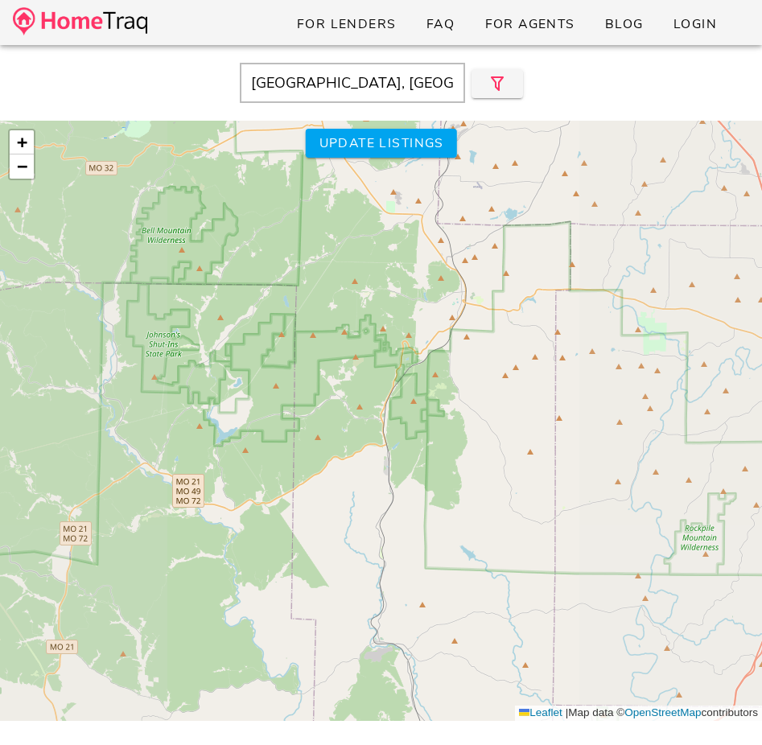
drag, startPoint x: 426, startPoint y: 349, endPoint x: 399, endPoint y: 349, distance: 27.4
click at [399, 349] on div "$235K $300K $275K $445K $376K $275K $539K $350K $915K $400K $1.50M $225K $425K …" at bounding box center [381, 421] width 762 height 601
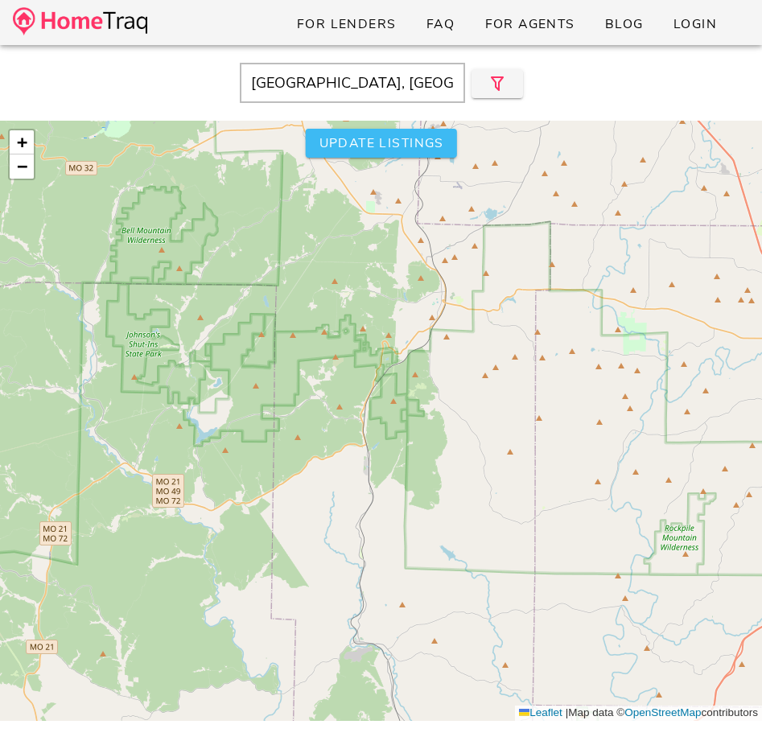
click at [394, 154] on button "Update listings" at bounding box center [380, 143] width 151 height 29
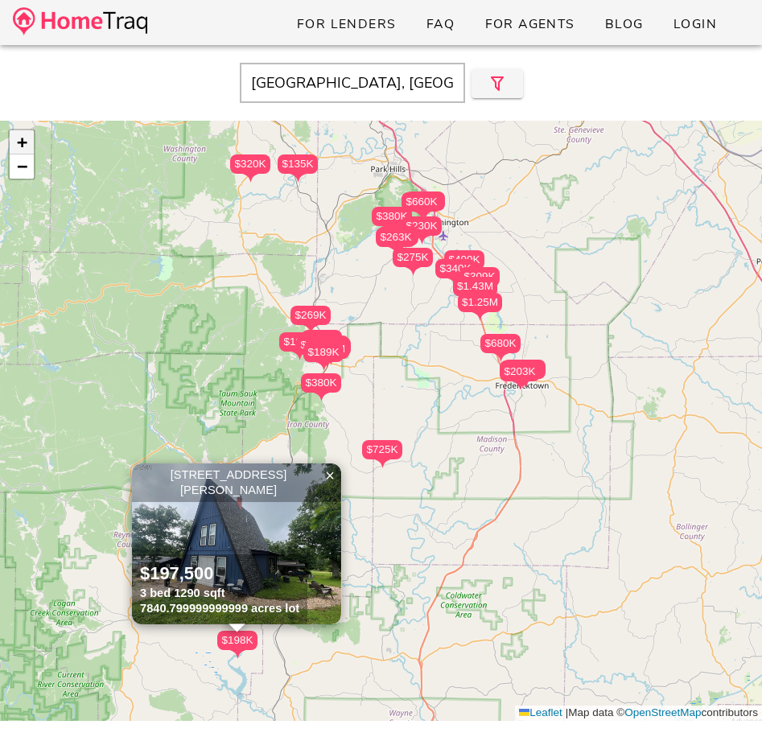
click at [19, 132] on span "+" at bounding box center [22, 142] width 10 height 20
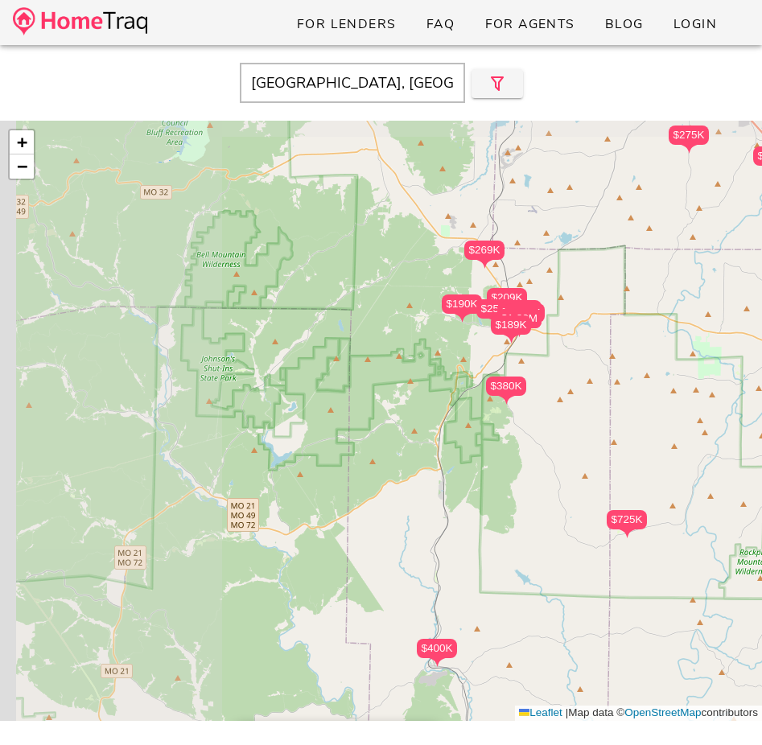
drag, startPoint x: 291, startPoint y: 331, endPoint x: 549, endPoint y: 345, distance: 258.0
click at [549, 346] on div "$380K $189K $190K $250K $1.80M $1.80M $140K $270K $618K $209K $269K $725K $400K…" at bounding box center [381, 421] width 762 height 601
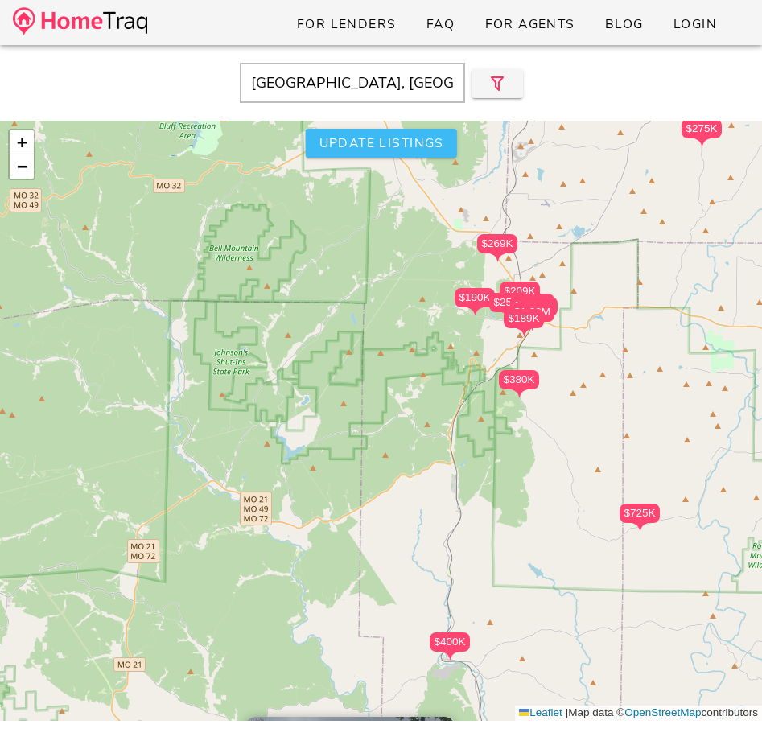
click at [417, 150] on span "Update listings" at bounding box center [381, 143] width 126 height 18
